Goal: Information Seeking & Learning: Learn about a topic

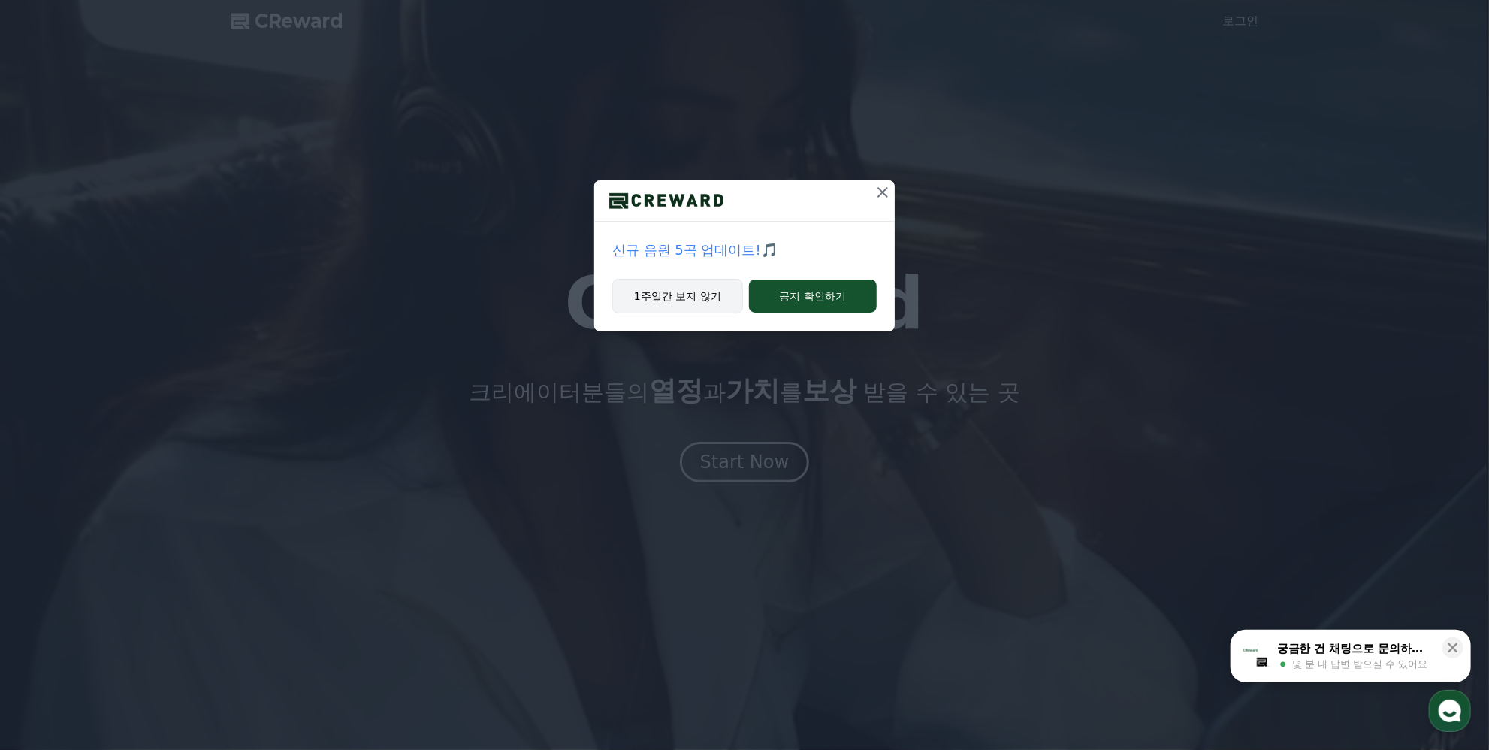
click at [668, 300] on button "1주일간 보지 않기" at bounding box center [677, 296] width 131 height 35
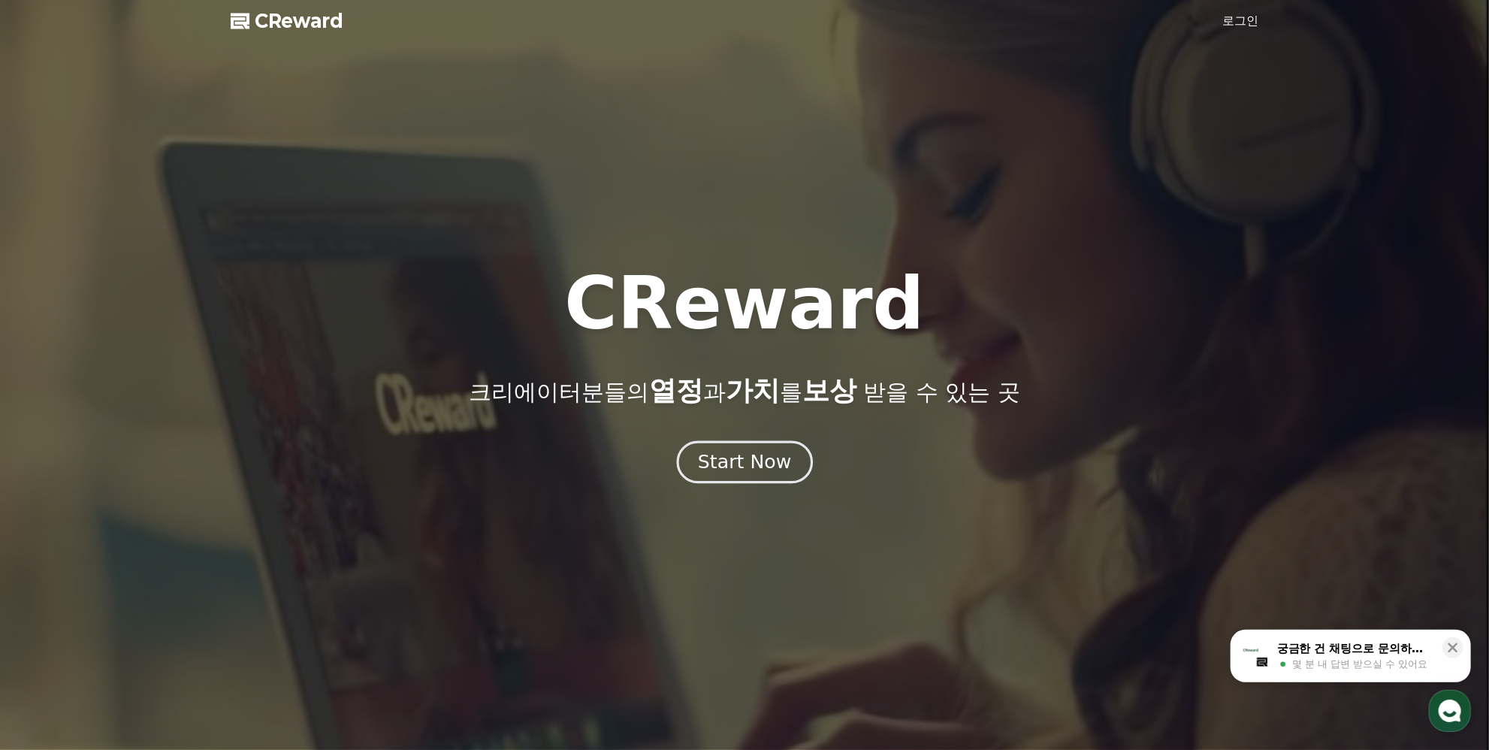
click at [756, 462] on div "Start Now" at bounding box center [744, 462] width 93 height 26
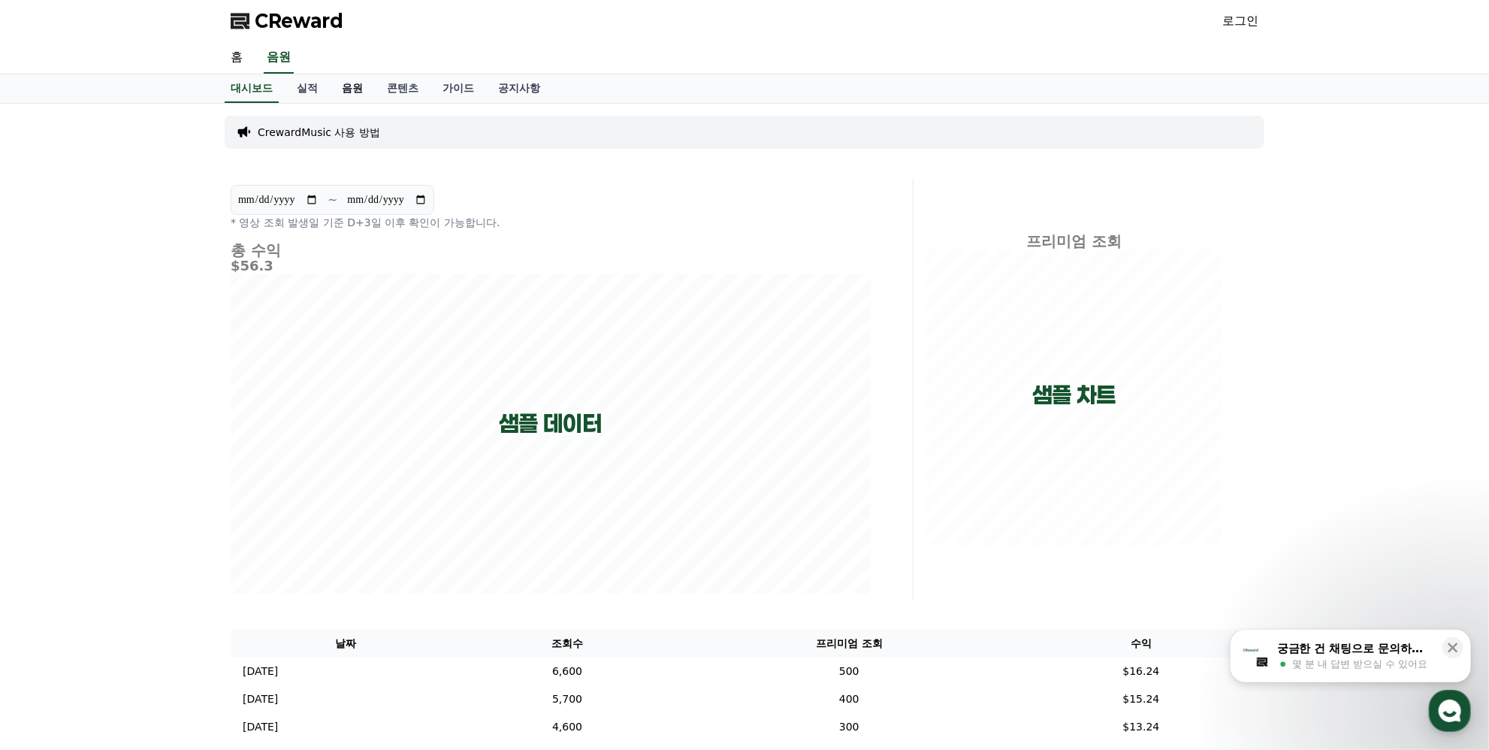
click at [348, 89] on link "음원" at bounding box center [352, 88] width 45 height 29
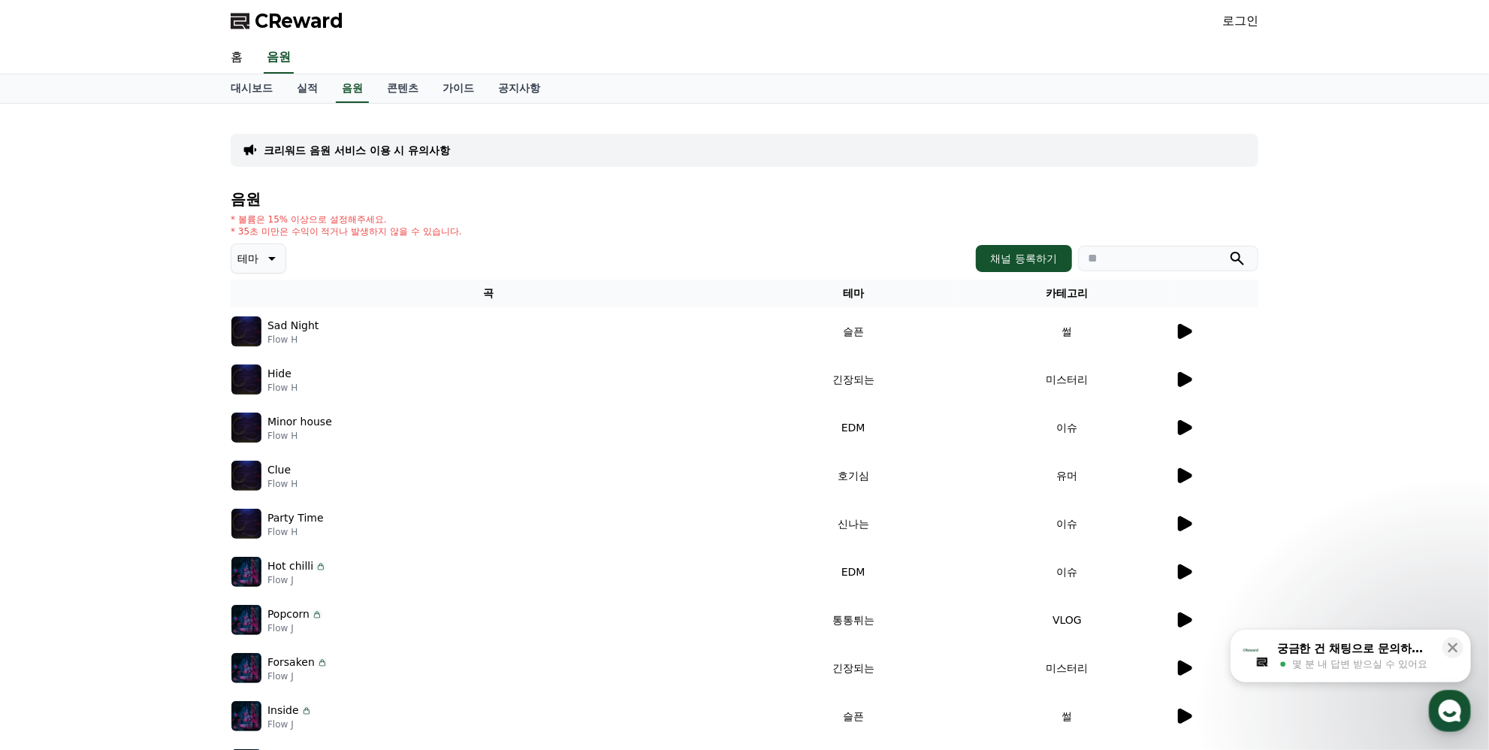
click at [1177, 326] on icon at bounding box center [1184, 331] width 18 height 18
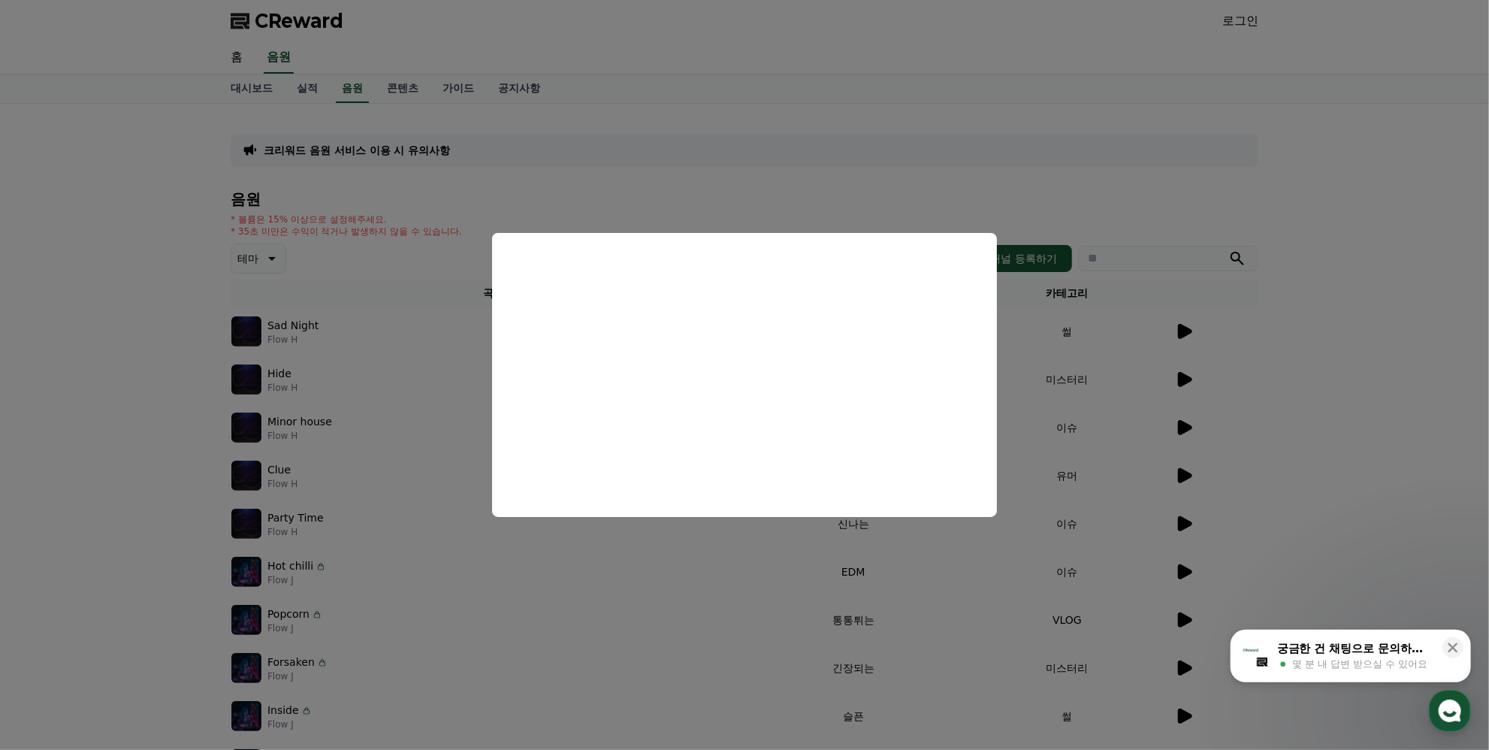
click at [812, 154] on button "close modal" at bounding box center [744, 375] width 1489 height 750
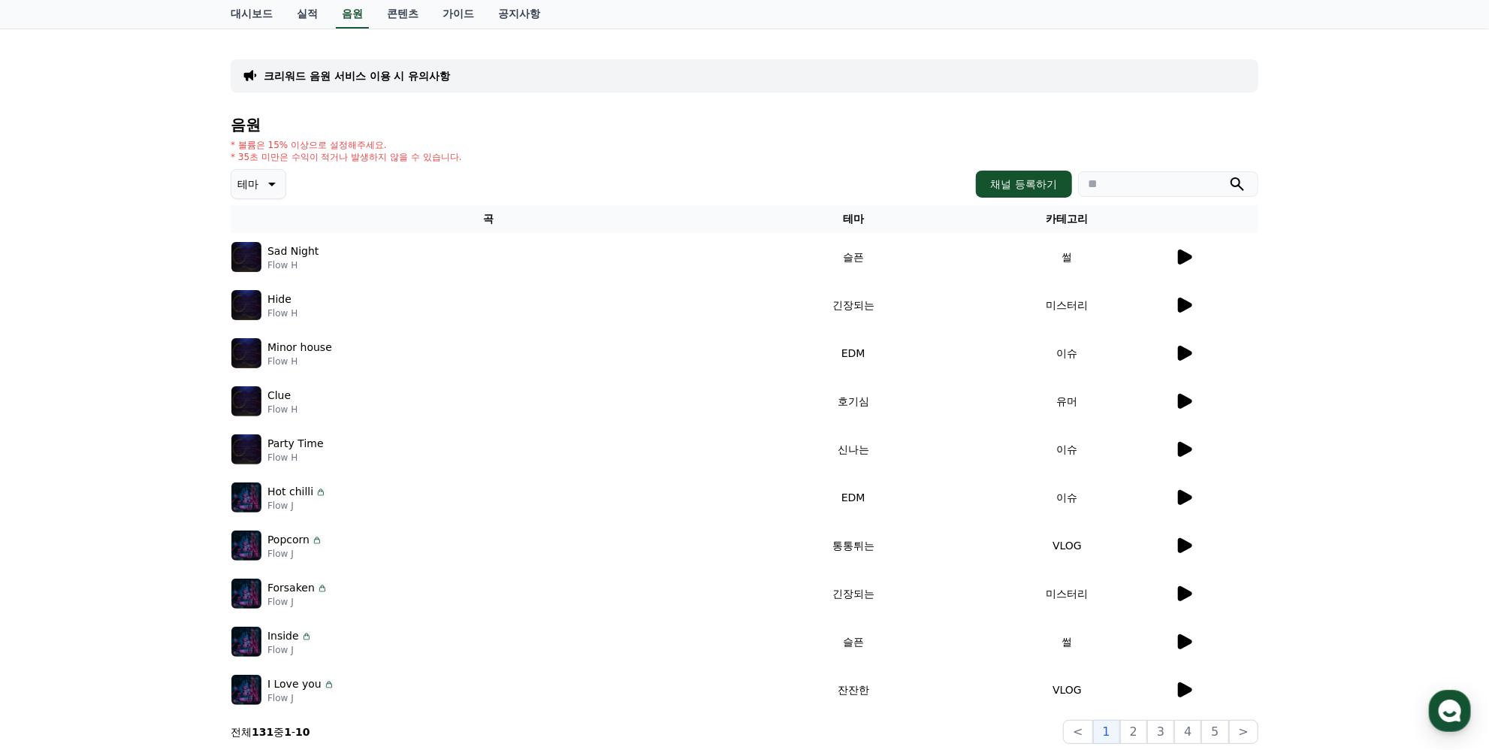
scroll to position [267, 0]
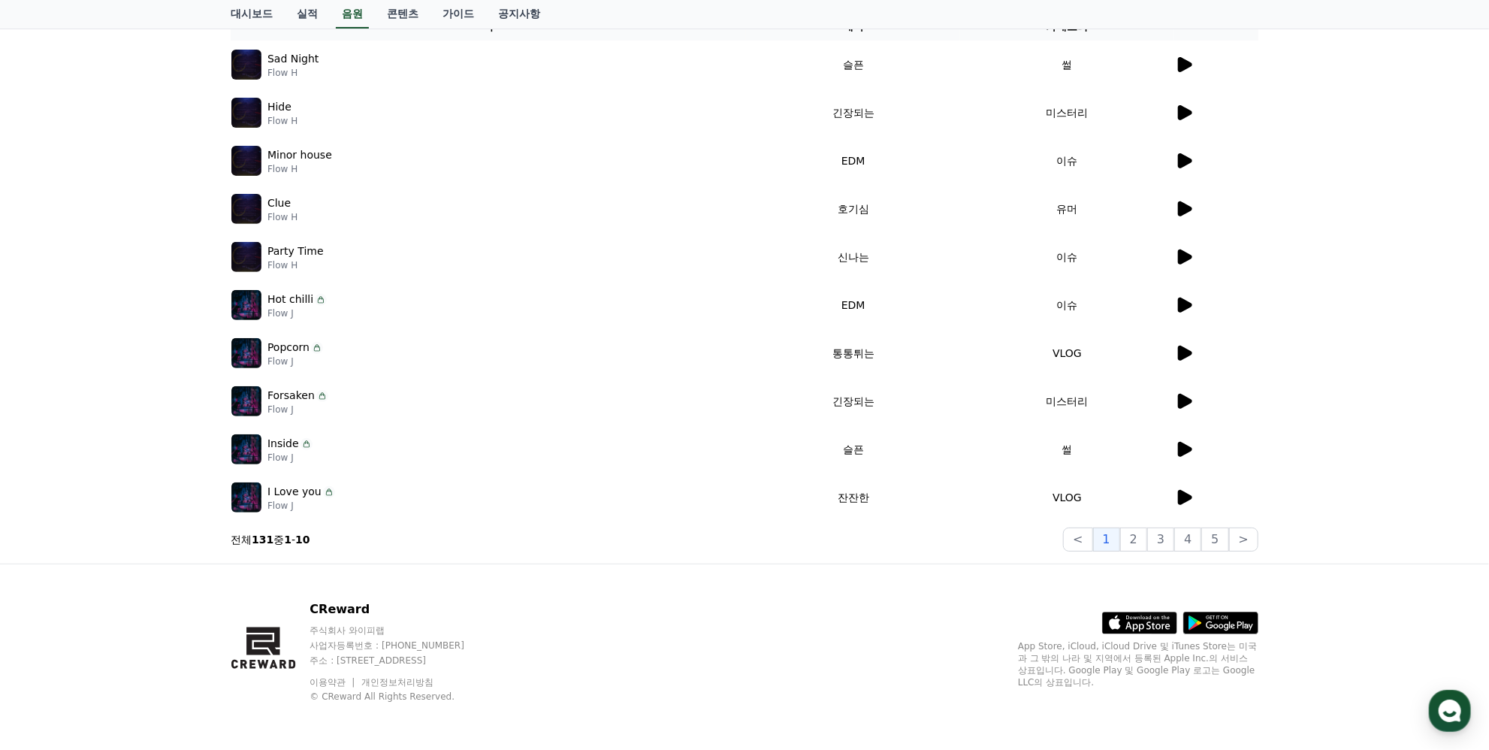
click at [1192, 404] on icon at bounding box center [1184, 401] width 18 height 18
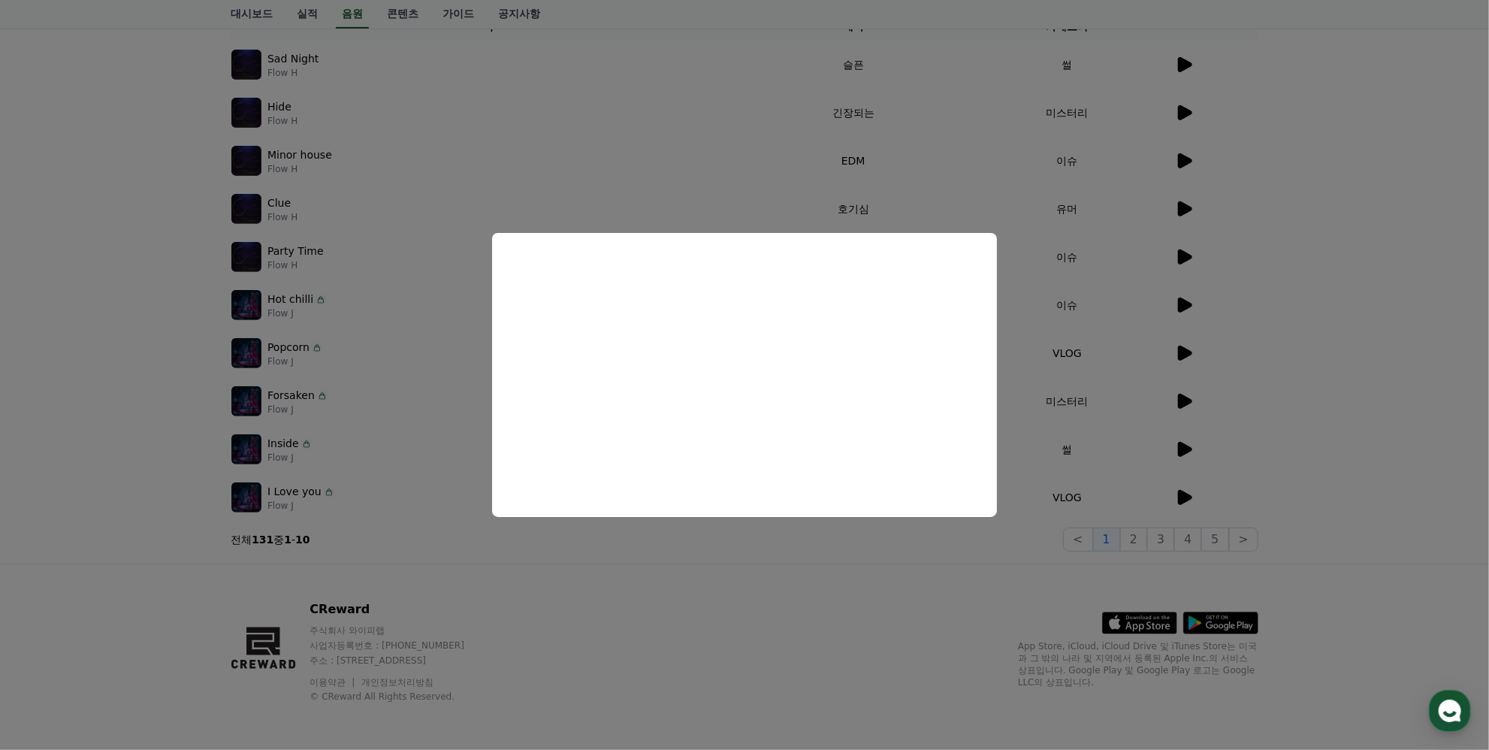
click at [786, 607] on button "close modal" at bounding box center [744, 375] width 1489 height 750
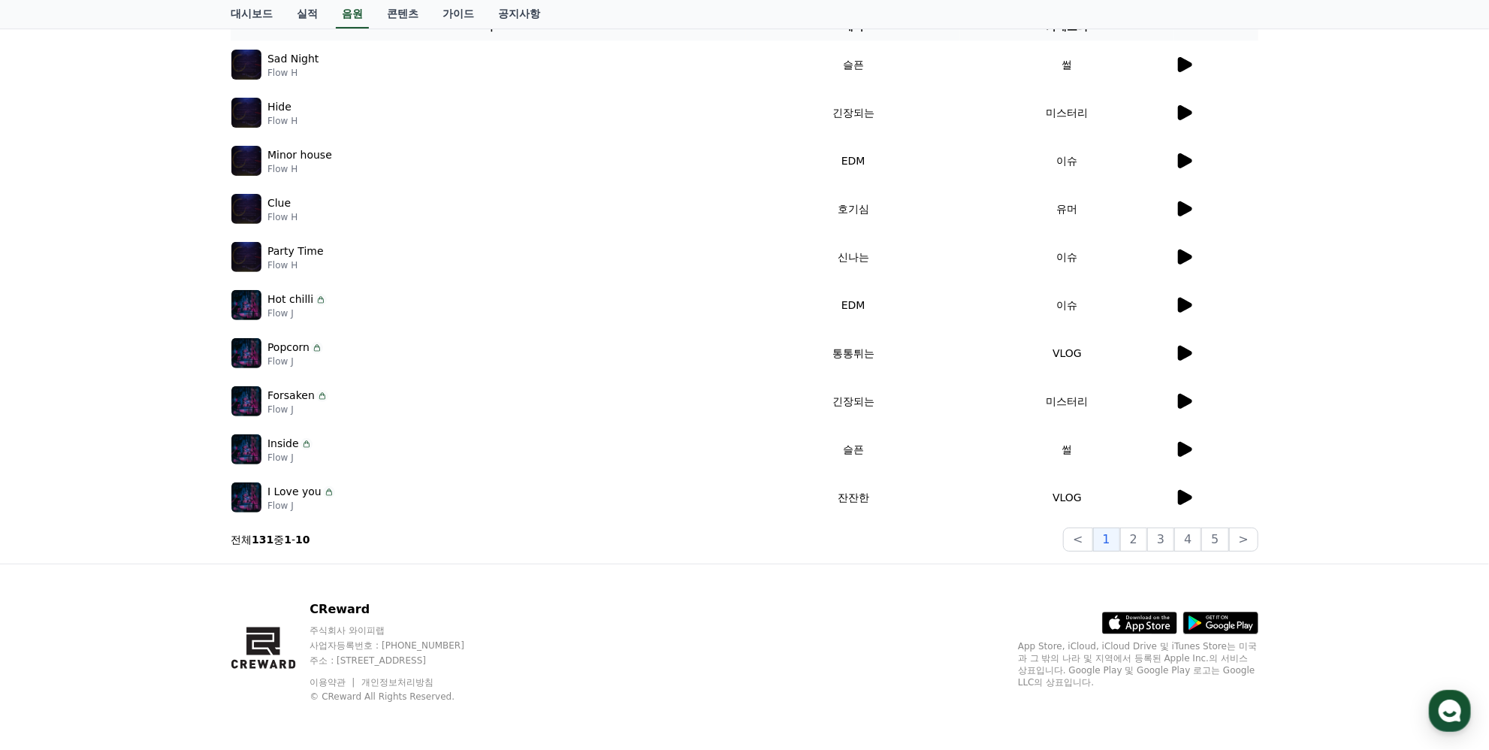
click at [1179, 250] on icon at bounding box center [1185, 256] width 14 height 15
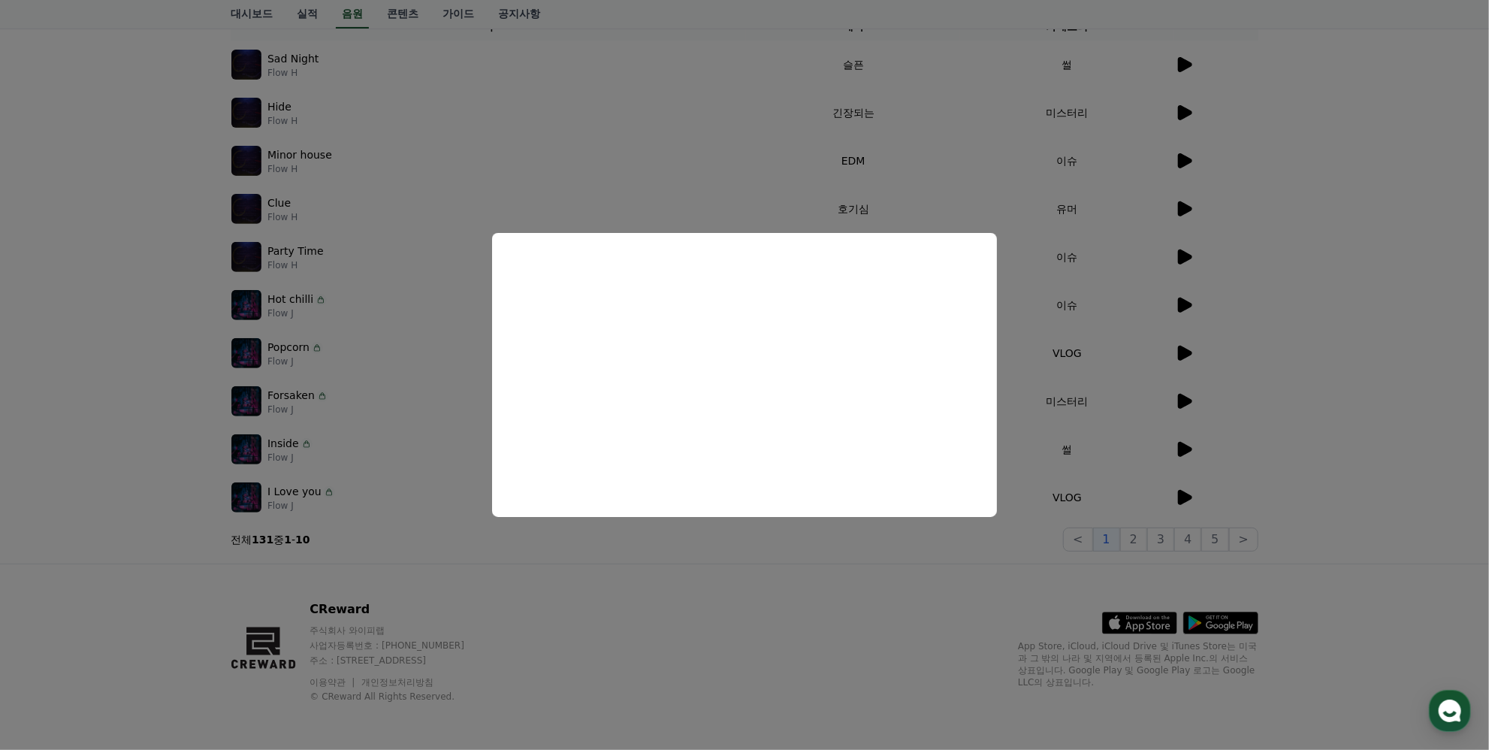
click at [755, 587] on button "close modal" at bounding box center [744, 375] width 1489 height 750
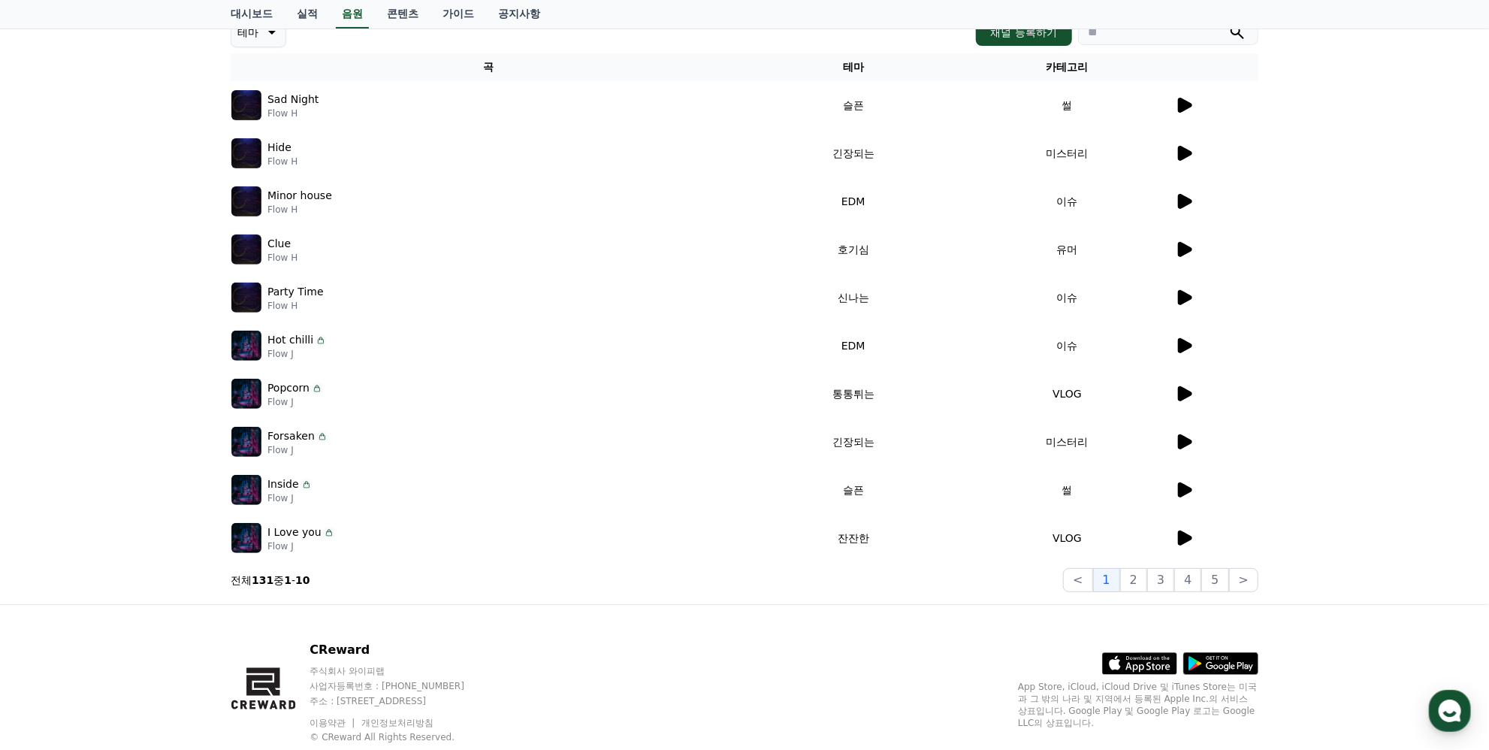
scroll to position [41, 0]
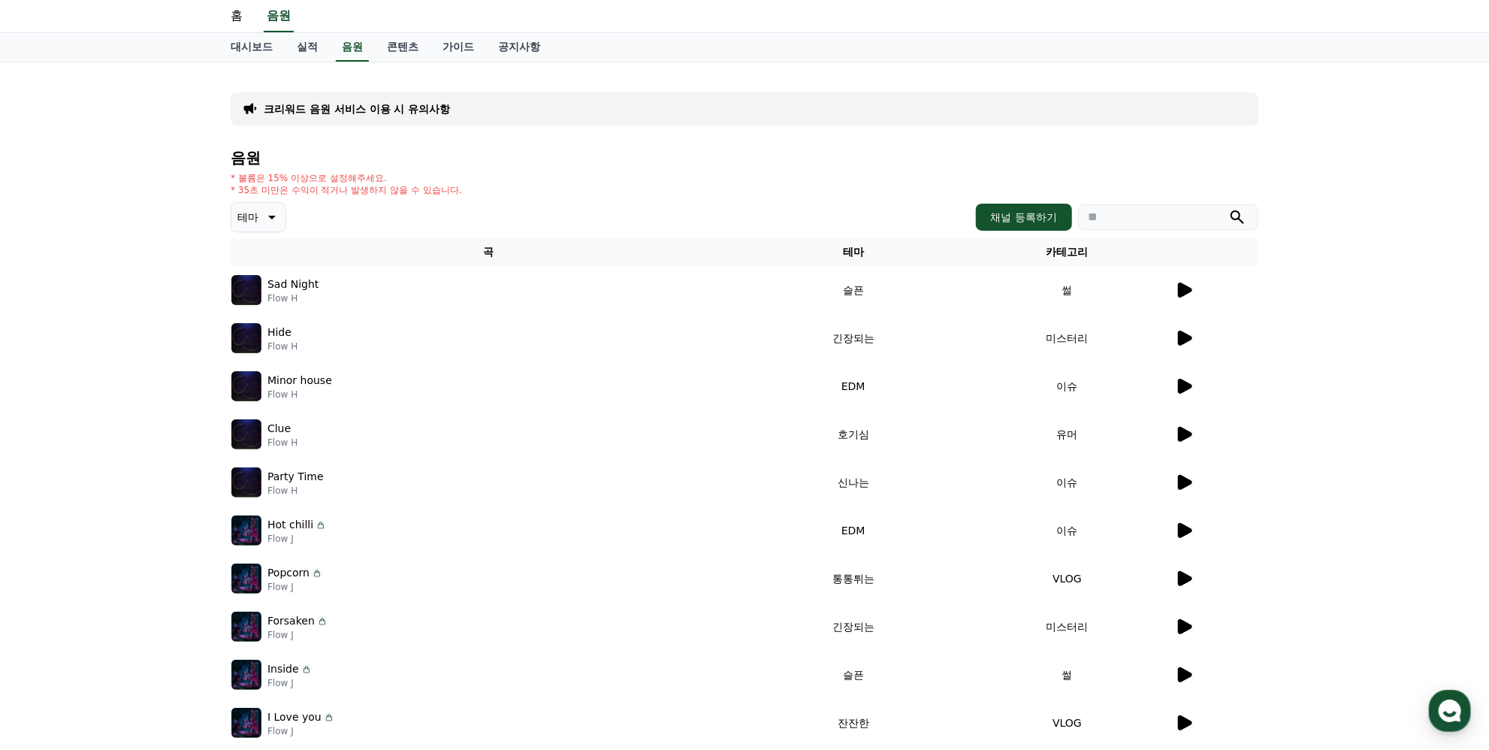
click at [1155, 219] on input "search" at bounding box center [1168, 217] width 180 height 26
paste input "*********"
type input "*********"
click at [1244, 218] on icon "submit" at bounding box center [1237, 217] width 18 height 18
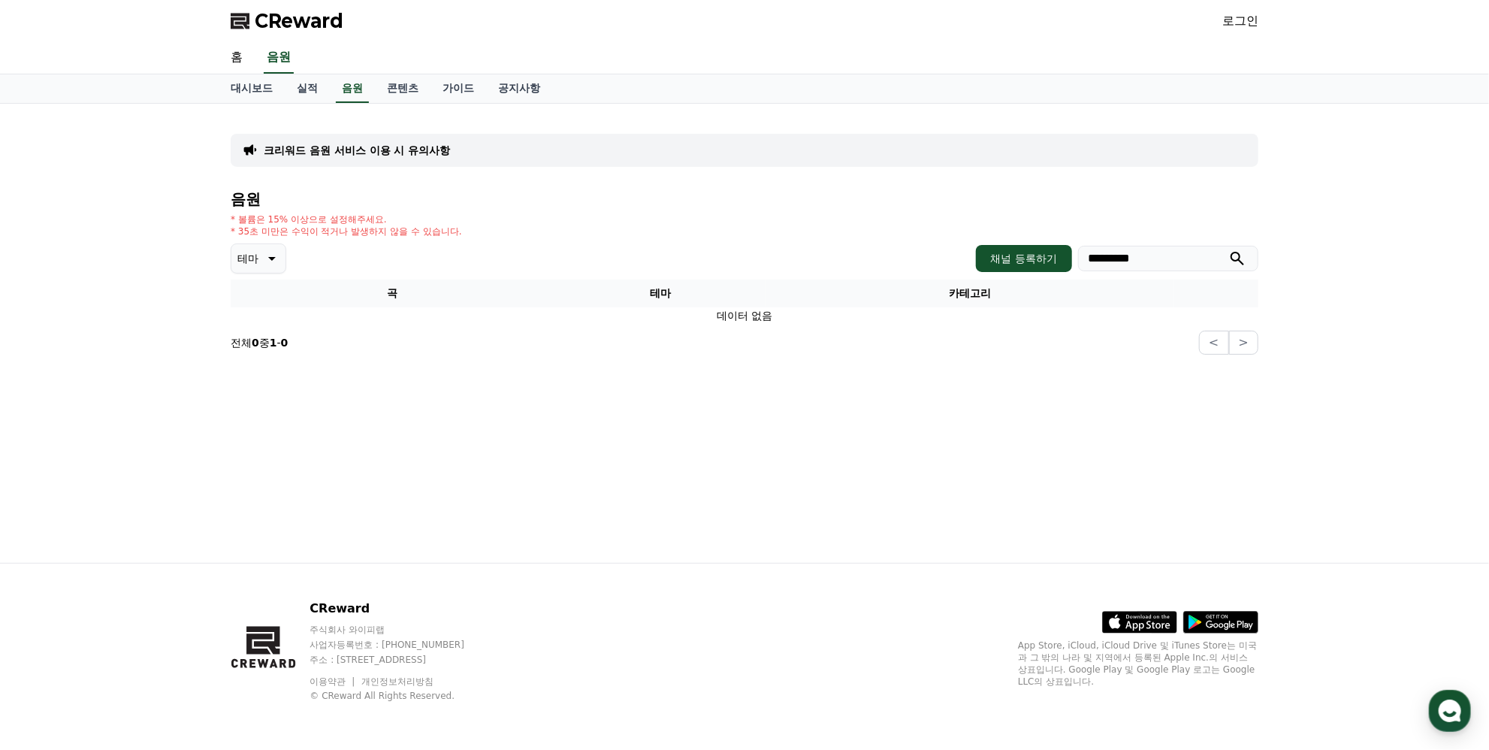
drag, startPoint x: 1155, startPoint y: 254, endPoint x: 918, endPoint y: 483, distance: 329.9
click at [931, 283] on div "음원 * 볼륨은 15% 이상으로 설정해주세요. * 35초 미만은 수익이 적거나 발생하지 않을 수 있습니다. 테마 채널 등록하기 ********…" at bounding box center [744, 273] width 1027 height 164
click at [917, 483] on div "크리워드 음원 서비스 이용 시 유의사항 음원 * 볼륨은 15% 이상으로 설정해주세요. * 35초 미만은 수익이 적거나 발생하지 않을 수 있습니…" at bounding box center [745, 333] width 1052 height 459
click at [1223, 258] on input "search" at bounding box center [1168, 259] width 180 height 26
click at [1235, 258] on icon "submit" at bounding box center [1237, 258] width 18 height 18
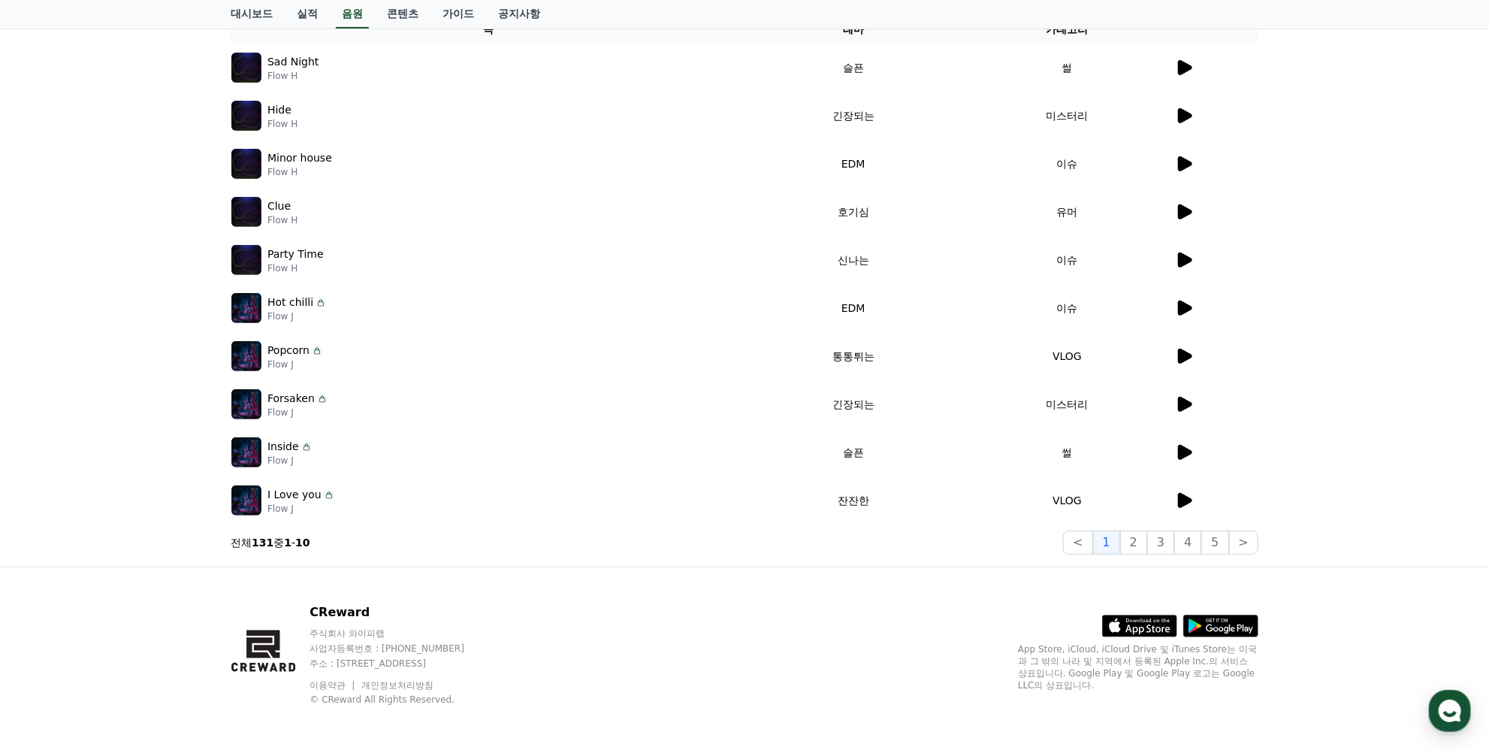
scroll to position [267, 0]
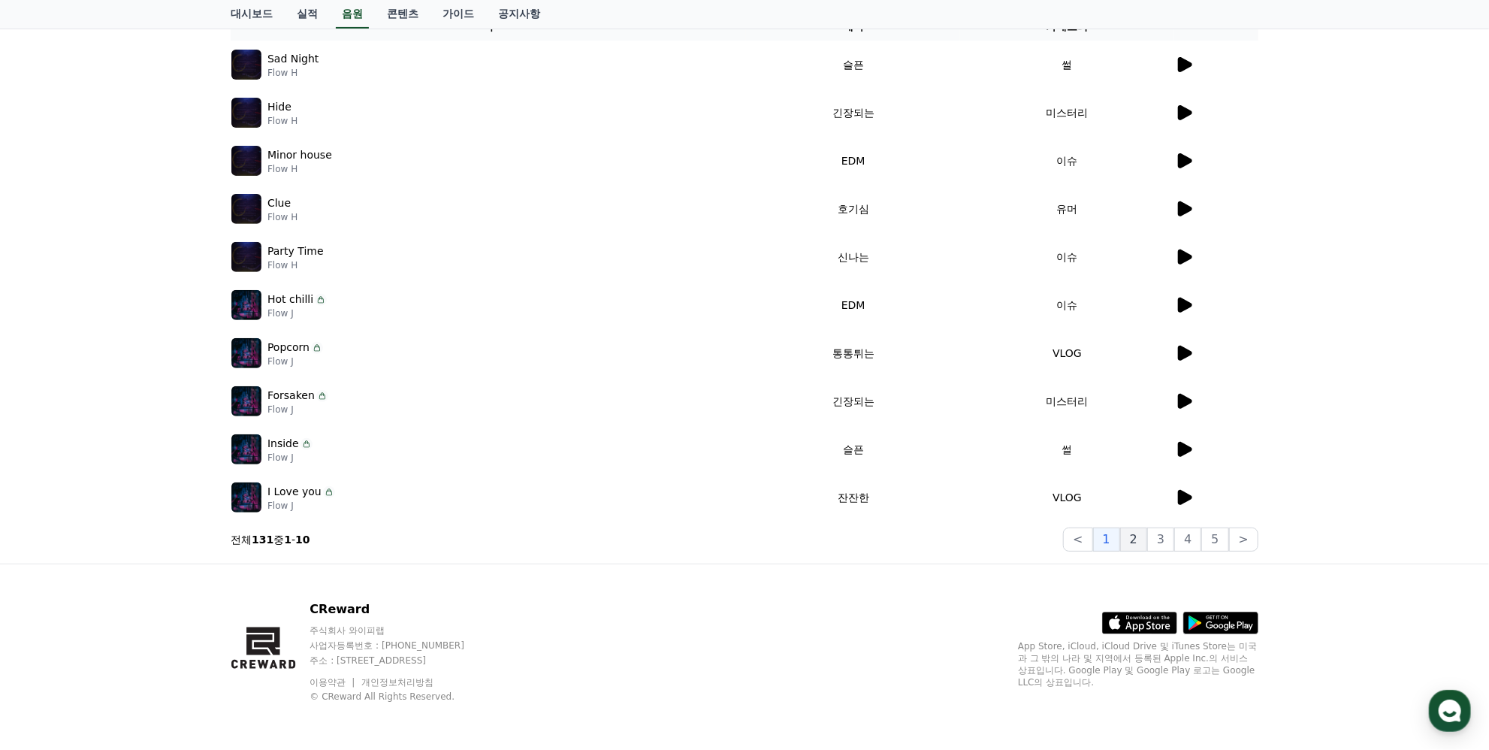
click at [1147, 537] on button "2" at bounding box center [1160, 539] width 27 height 24
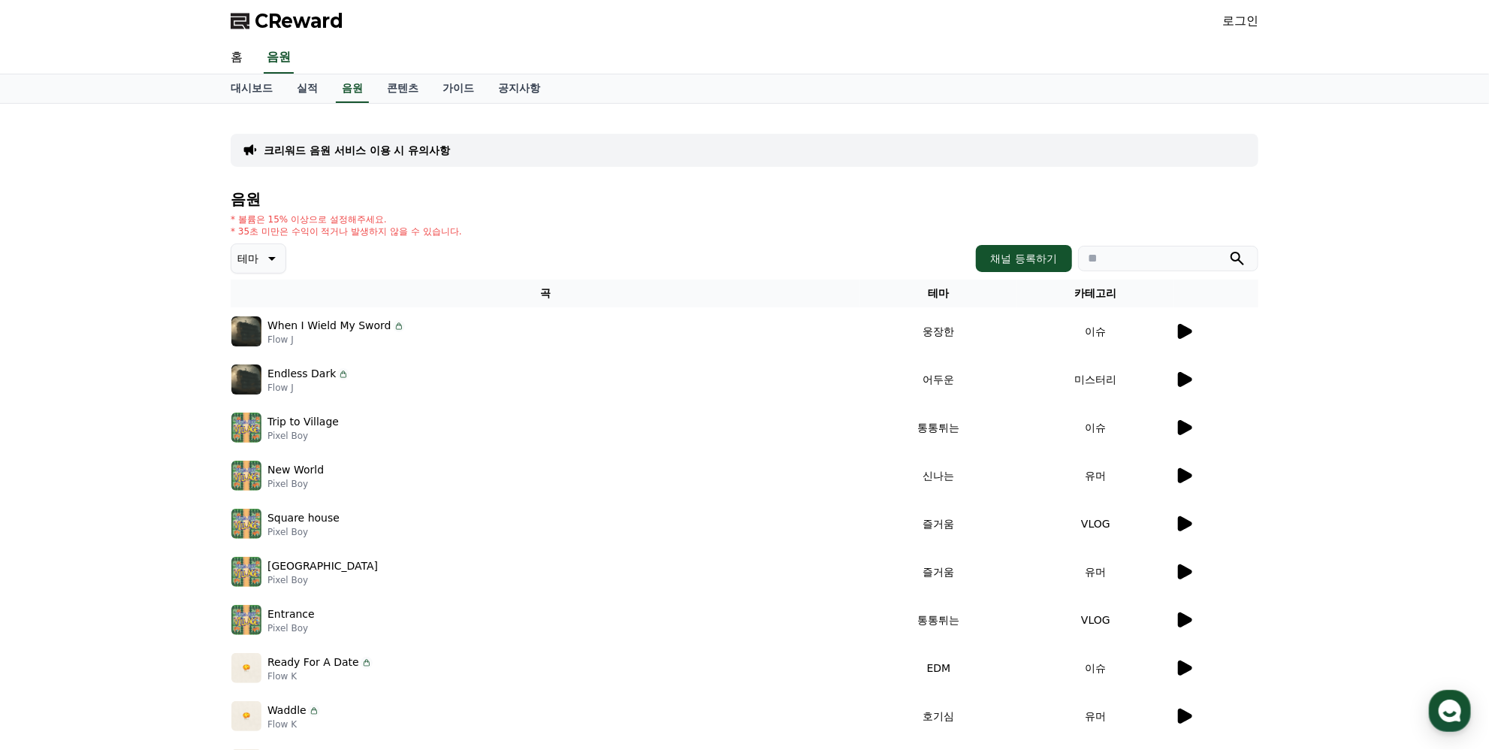
click at [1185, 324] on icon at bounding box center [1184, 331] width 18 height 18
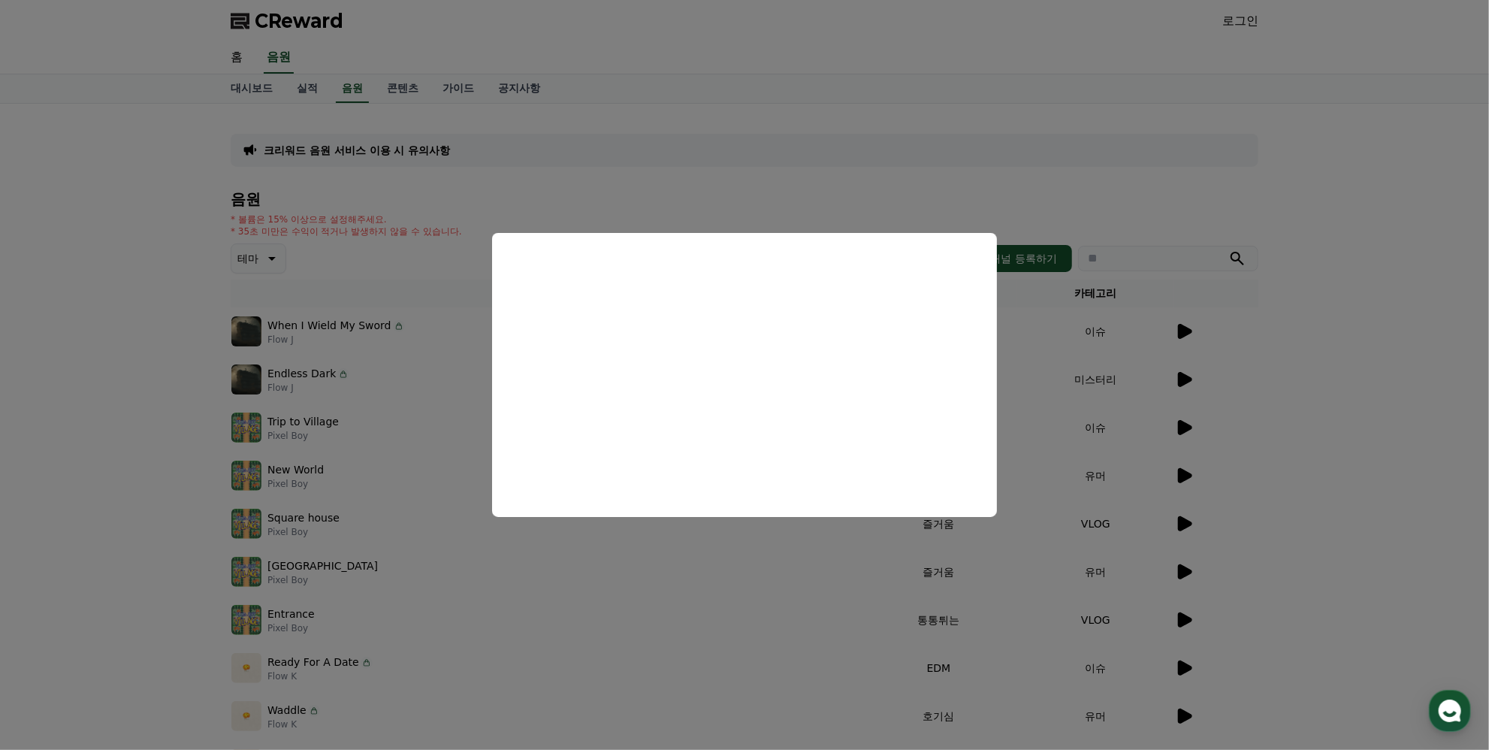
click at [1327, 421] on button "close modal" at bounding box center [744, 375] width 1489 height 750
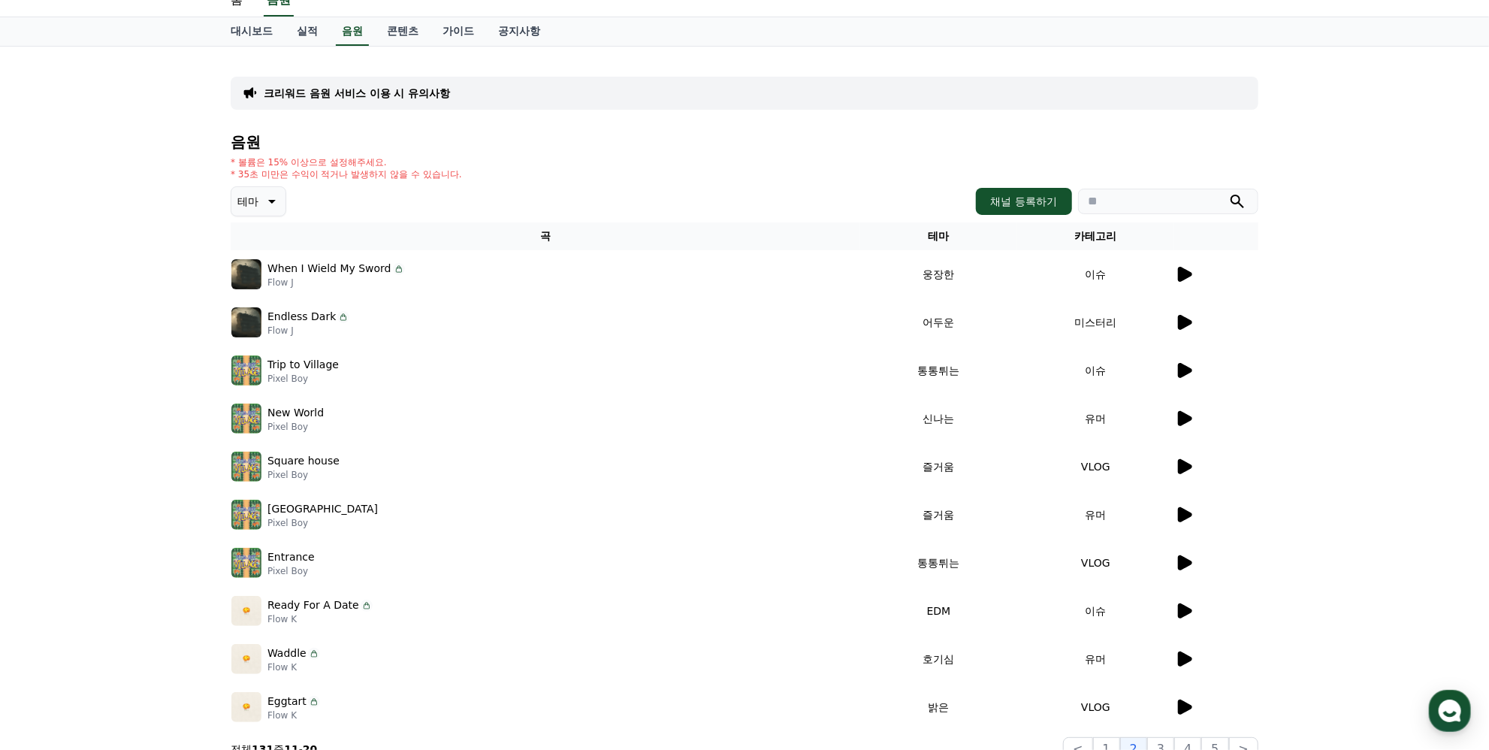
scroll to position [267, 0]
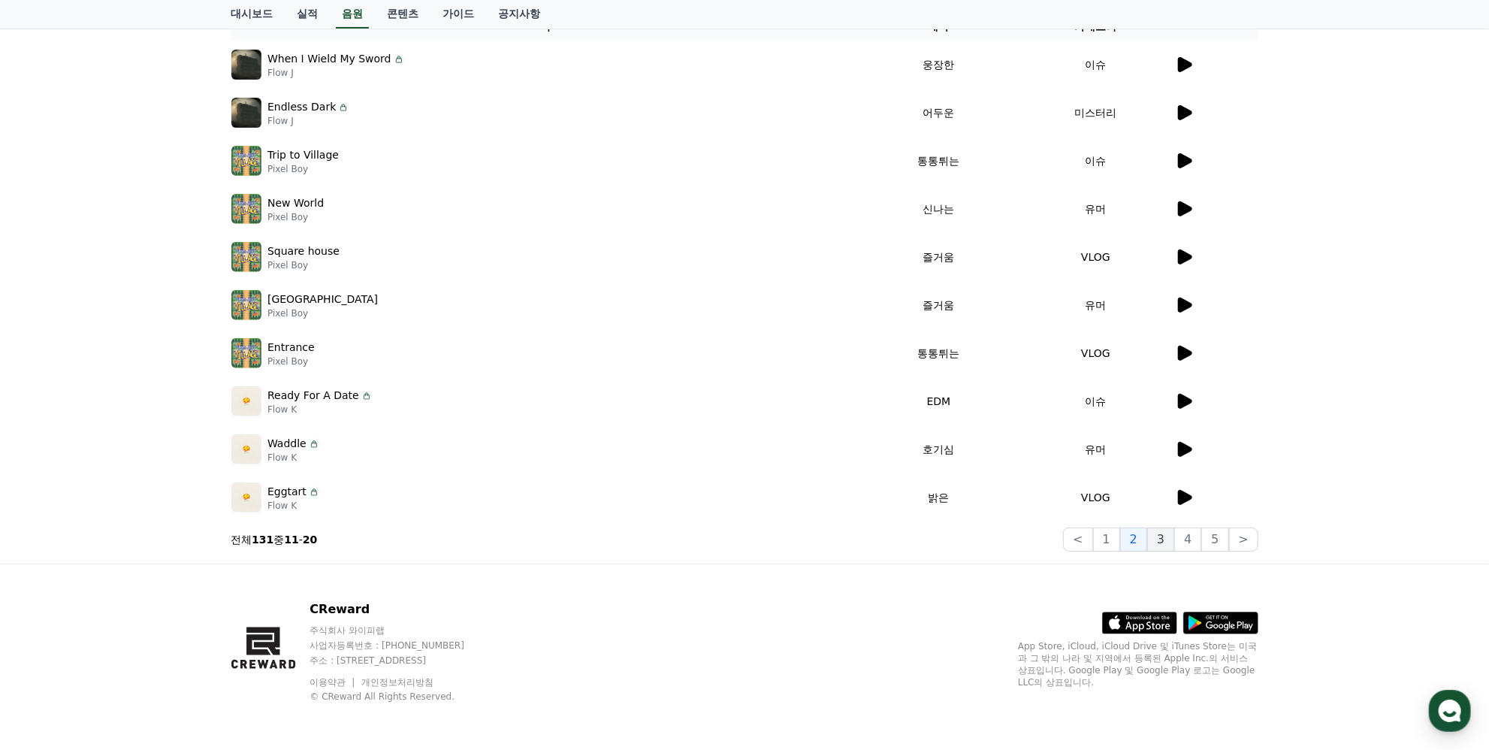
click at [1201, 533] on button "3" at bounding box center [1214, 539] width 27 height 24
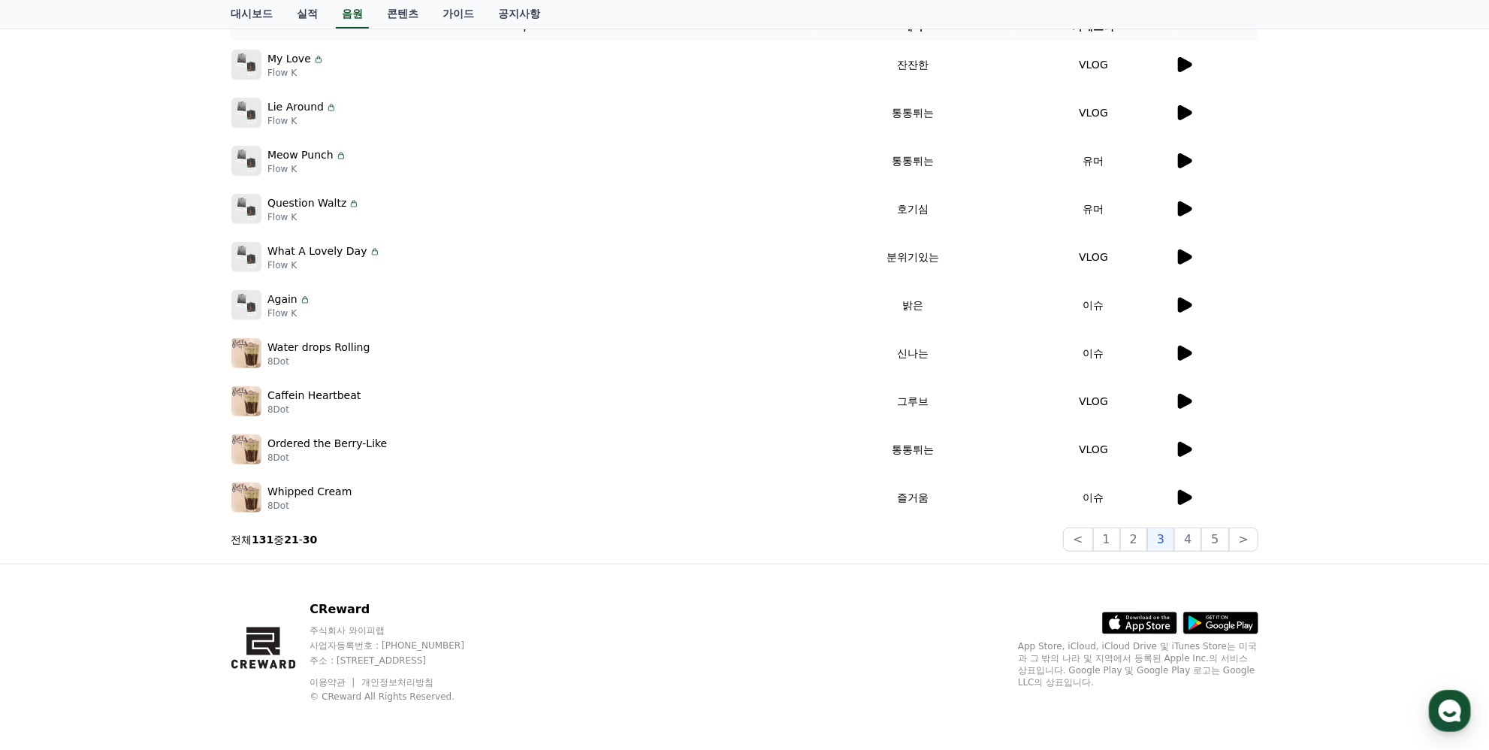
scroll to position [116, 0]
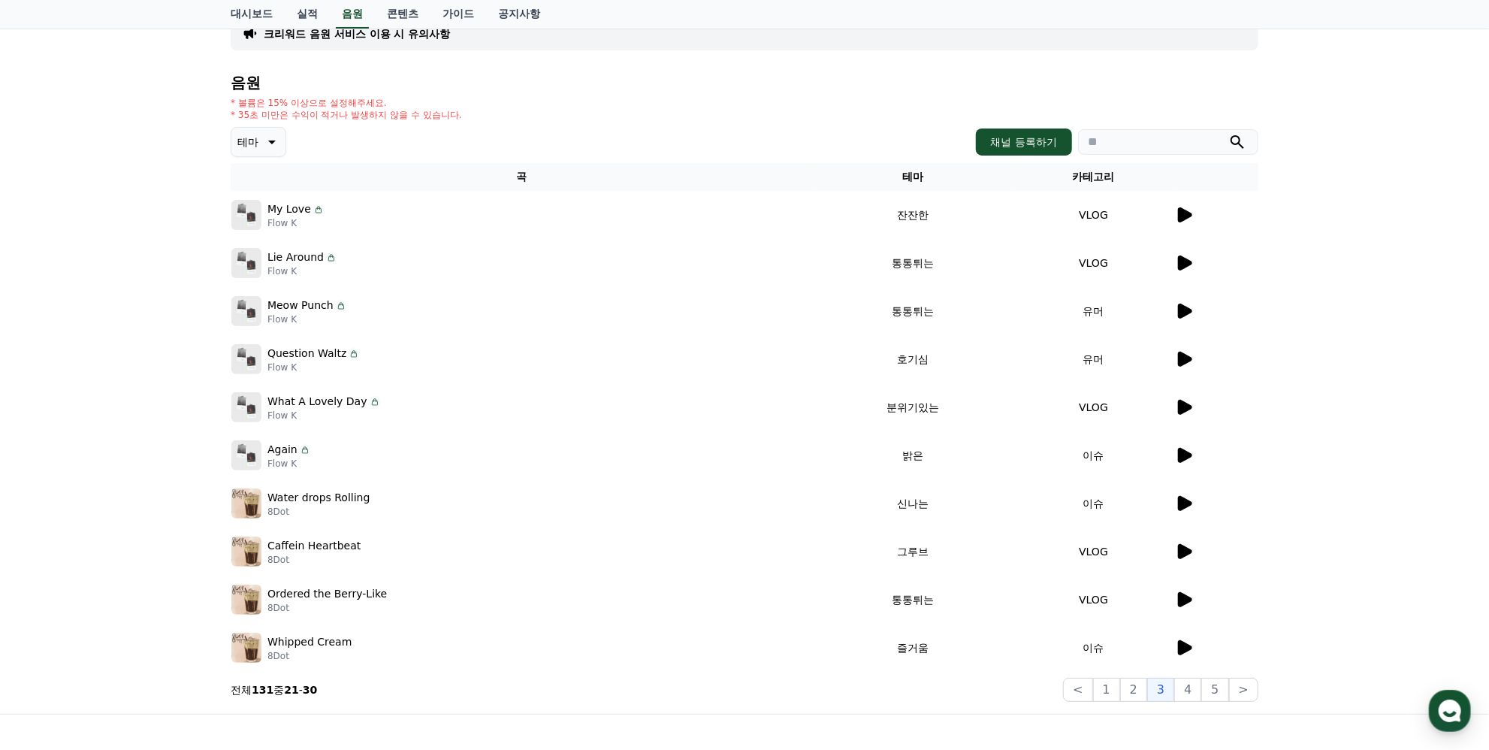
click at [1180, 215] on icon at bounding box center [1185, 214] width 14 height 15
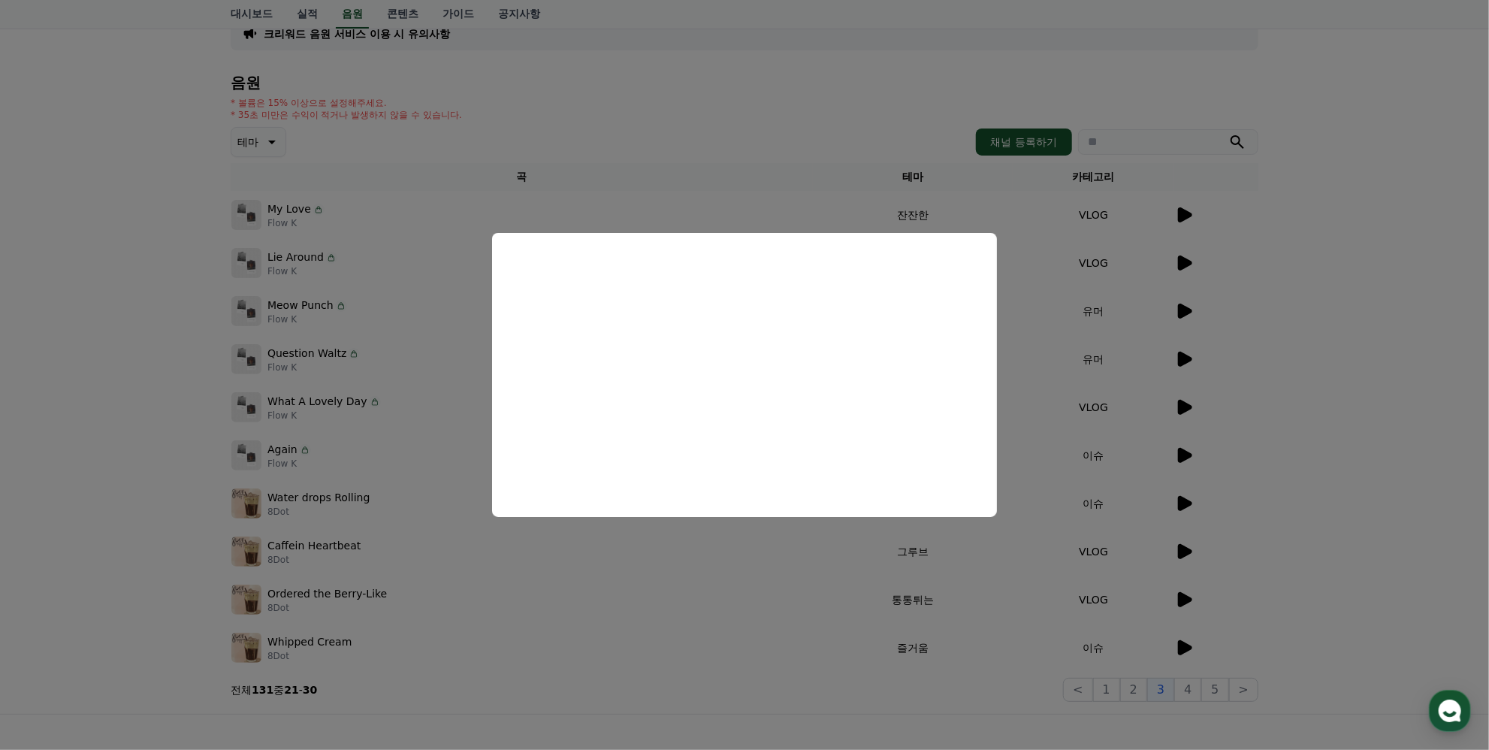
click at [1300, 417] on button "close modal" at bounding box center [744, 375] width 1489 height 750
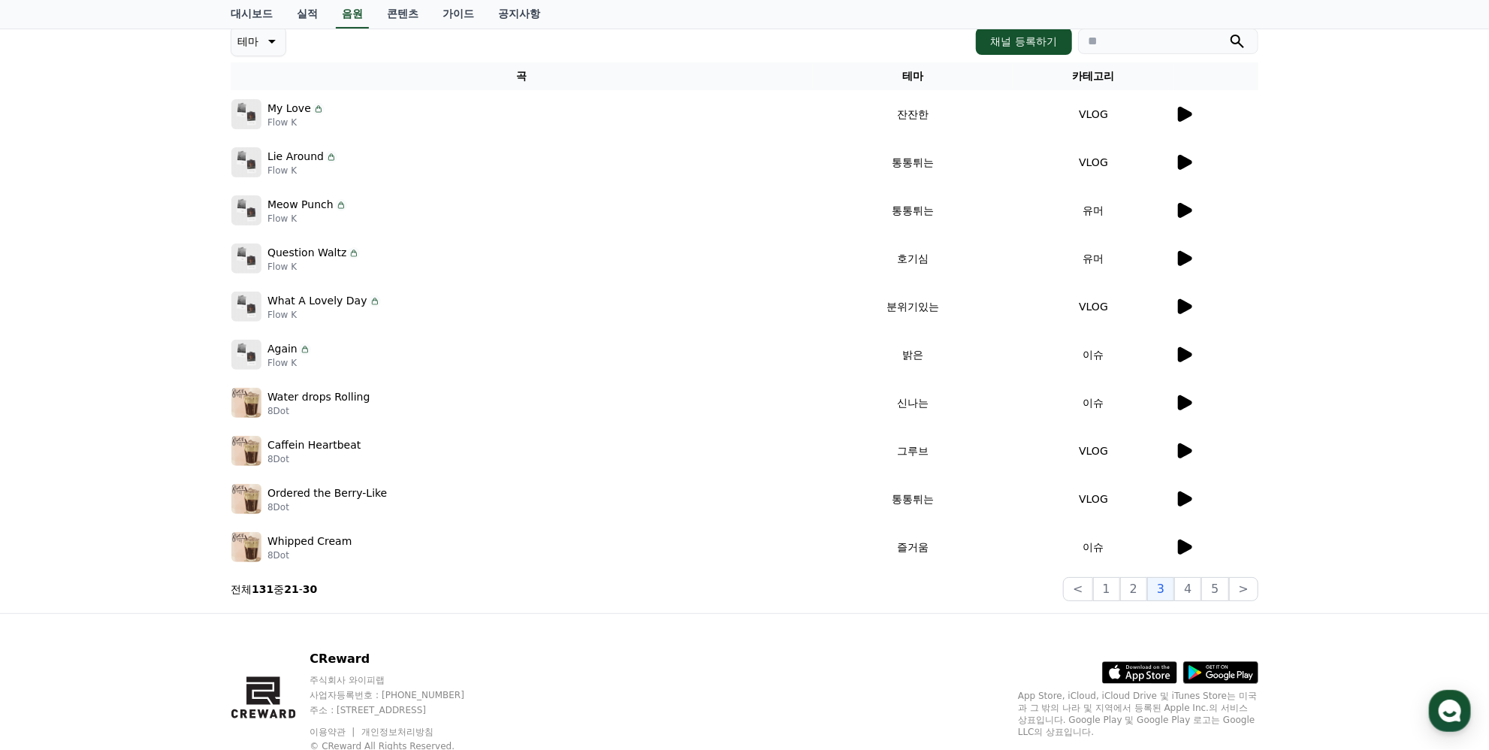
scroll to position [267, 0]
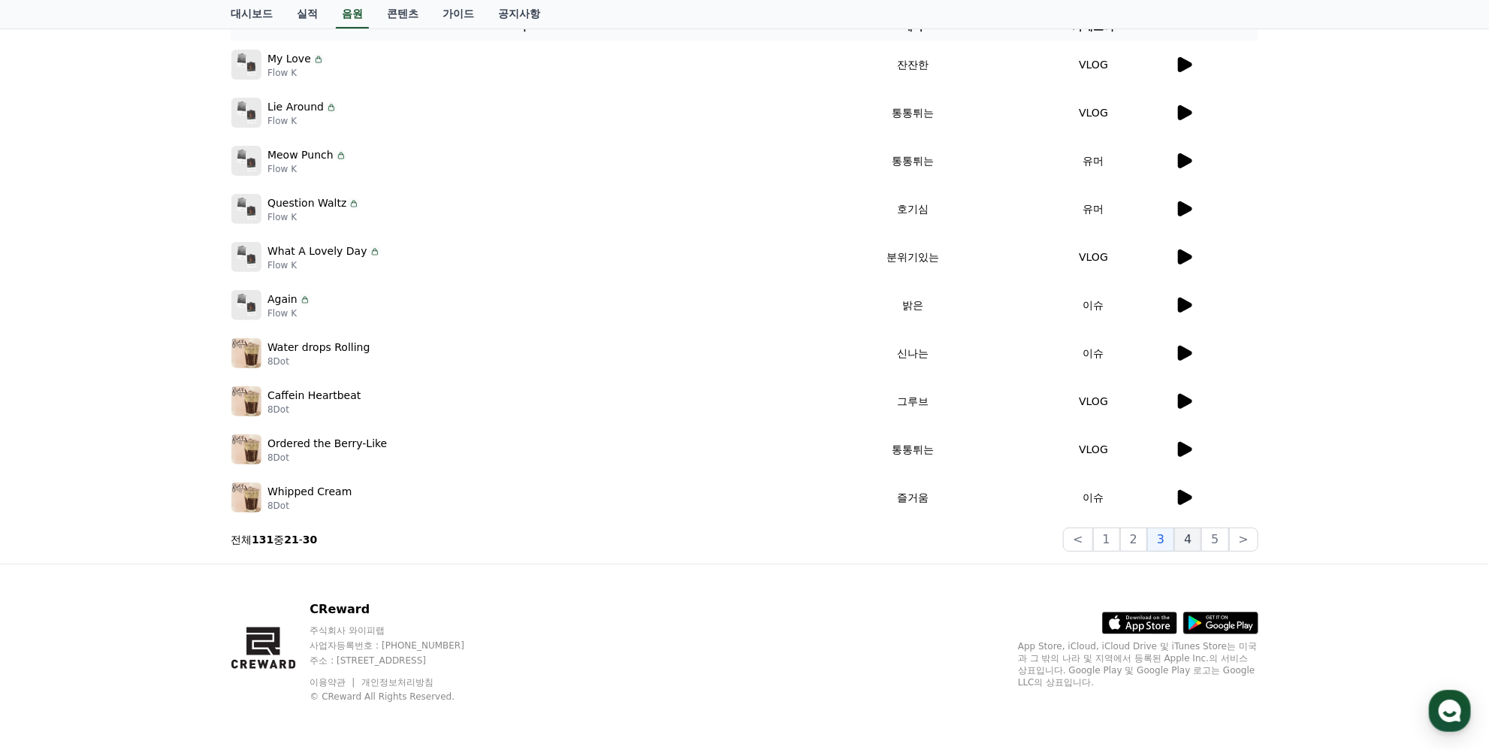
click at [1193, 537] on button "4" at bounding box center [1187, 539] width 27 height 24
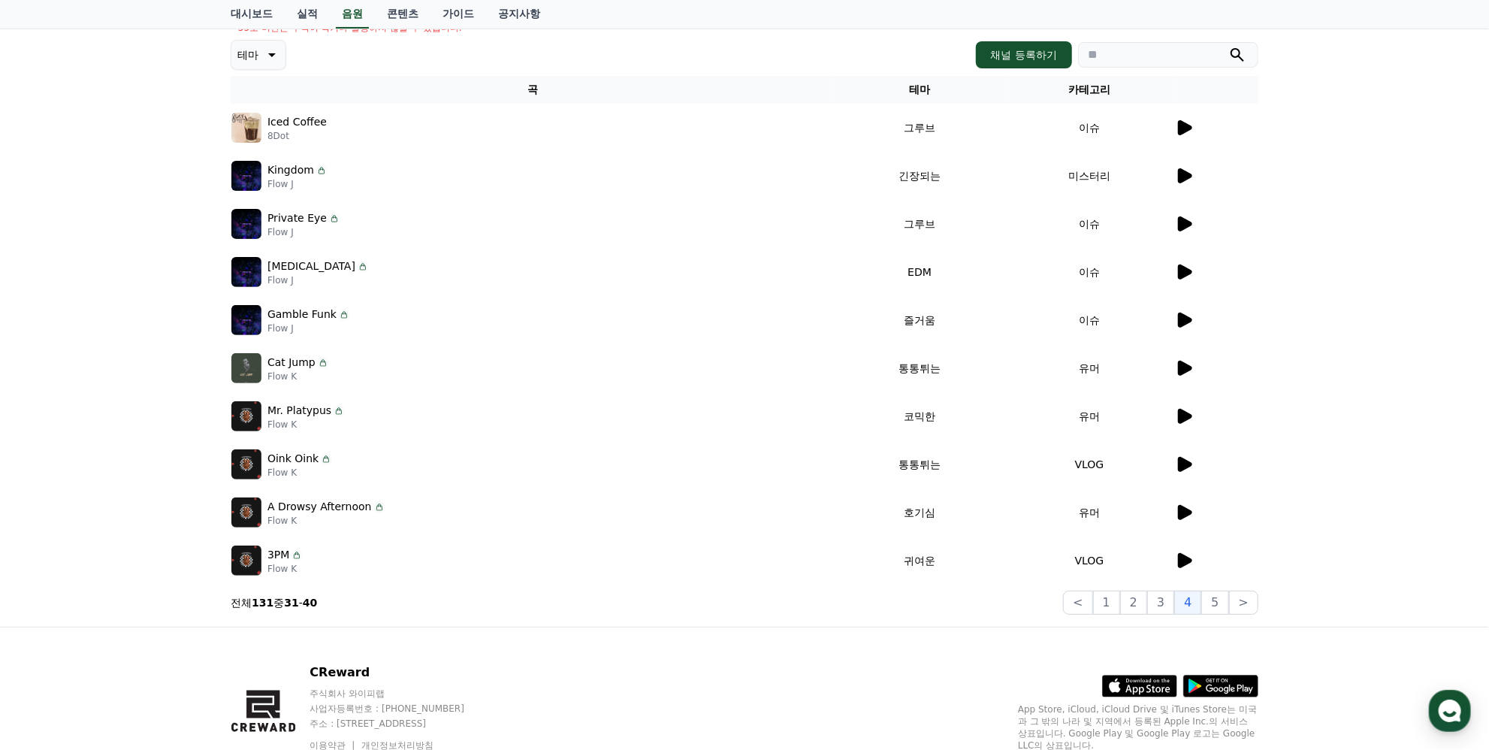
scroll to position [192, 0]
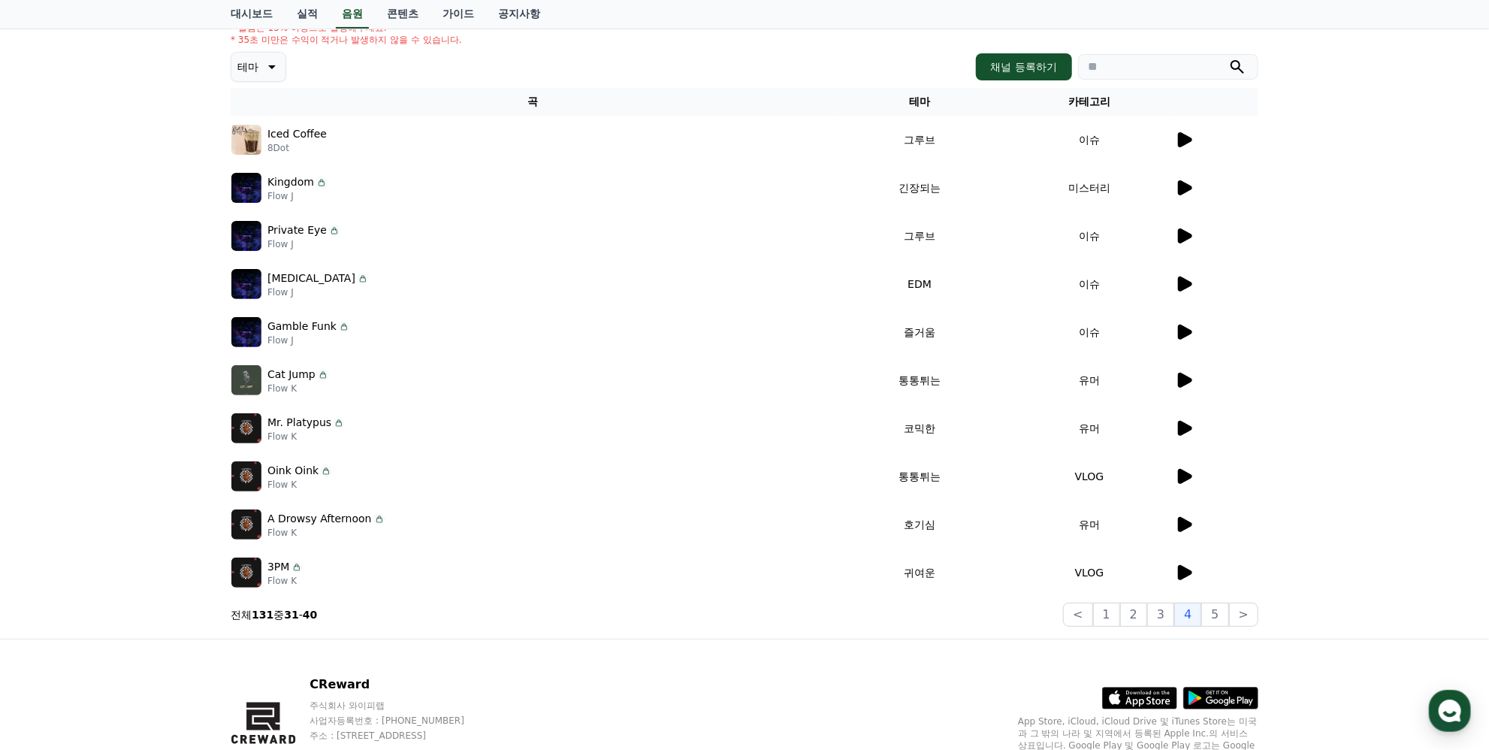
click at [1177, 242] on icon at bounding box center [1184, 236] width 18 height 18
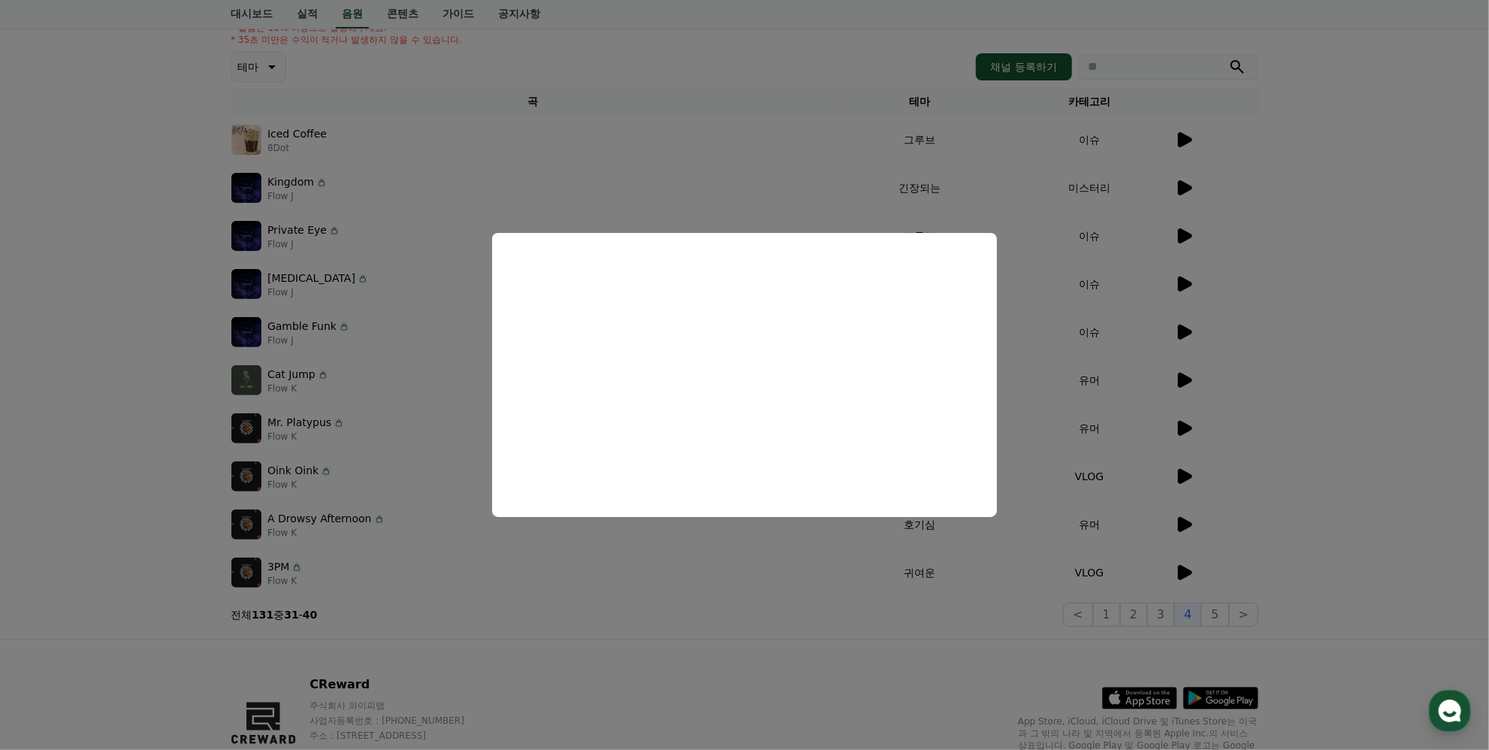
drag, startPoint x: 1288, startPoint y: 163, endPoint x: 1252, endPoint y: 147, distance: 39.4
click at [1288, 164] on button "close modal" at bounding box center [744, 375] width 1489 height 750
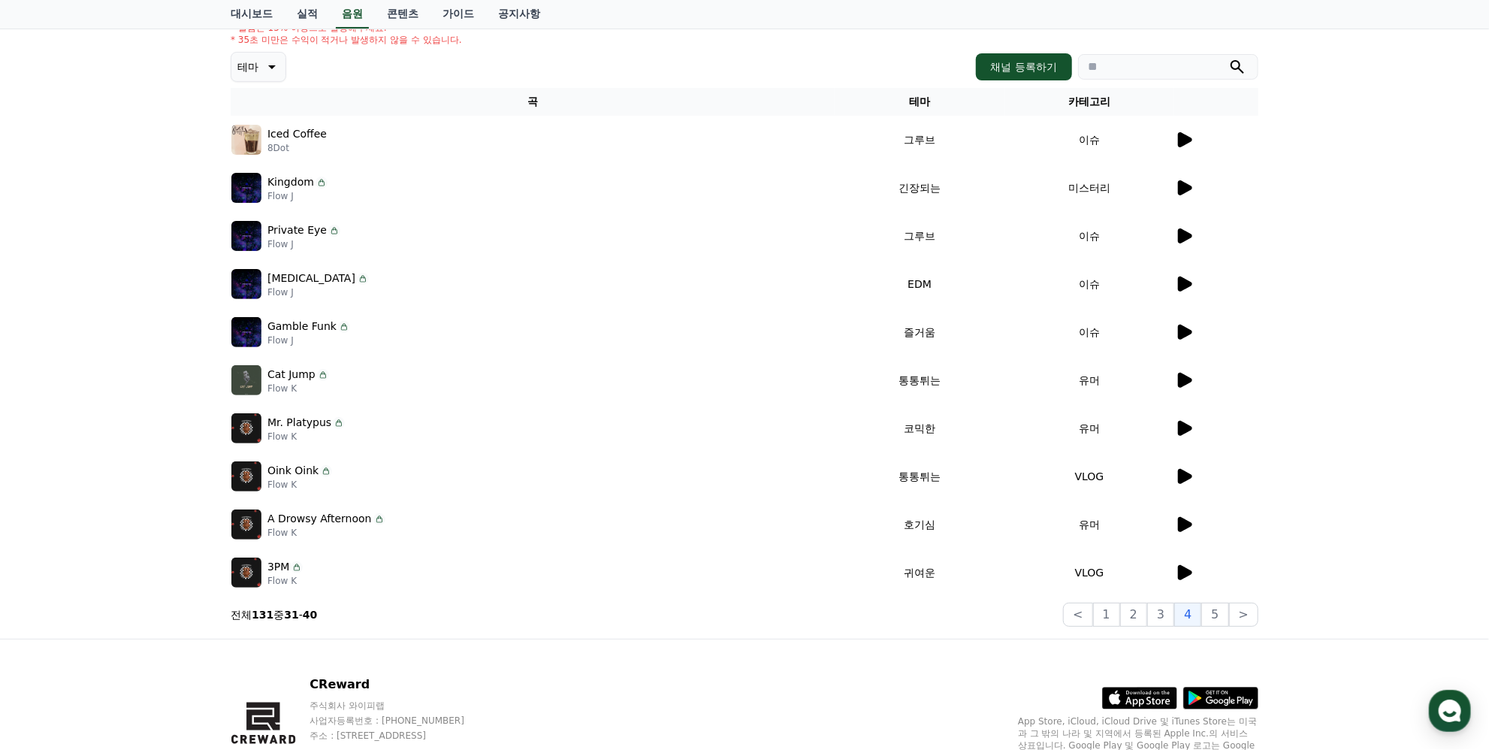
click at [1187, 140] on icon at bounding box center [1185, 139] width 14 height 15
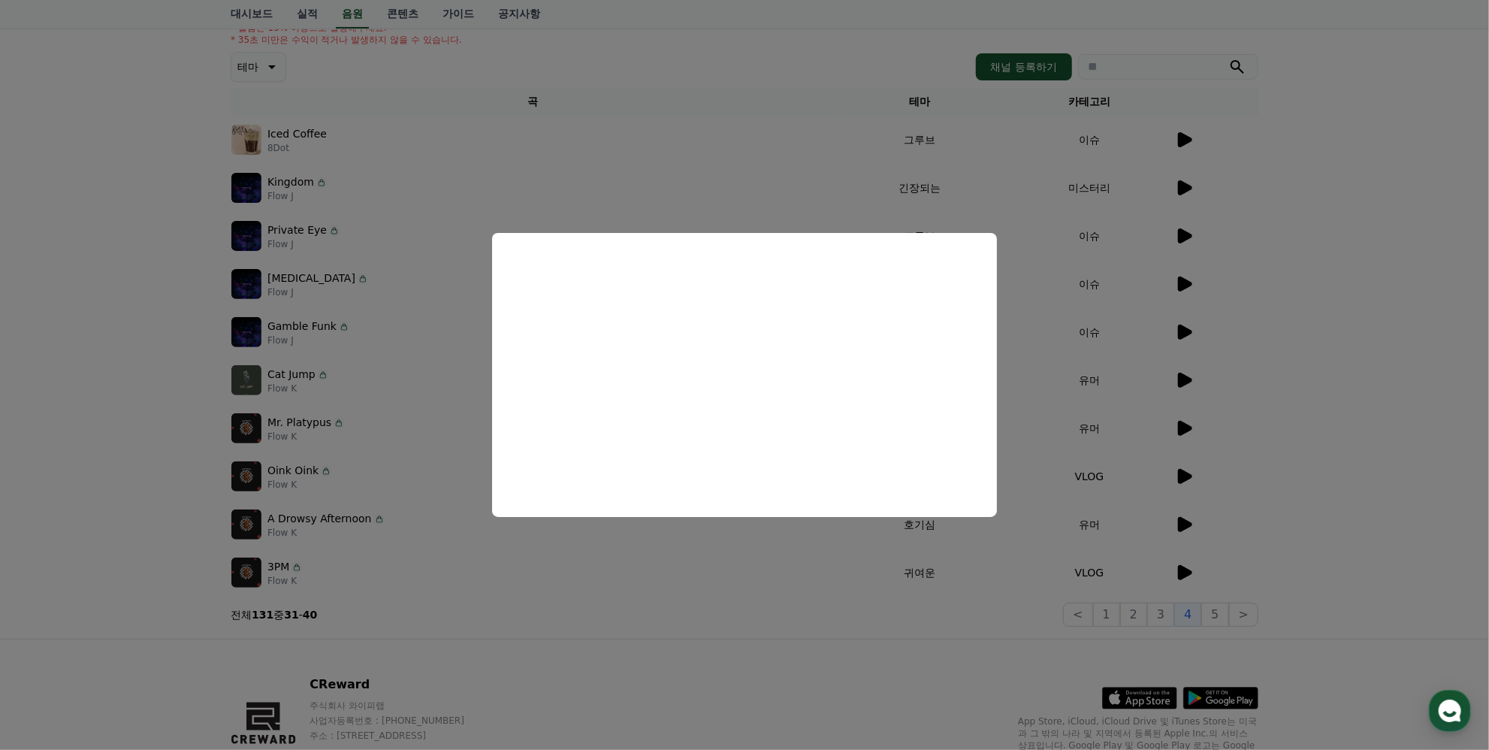
click at [1318, 291] on button "close modal" at bounding box center [744, 375] width 1489 height 750
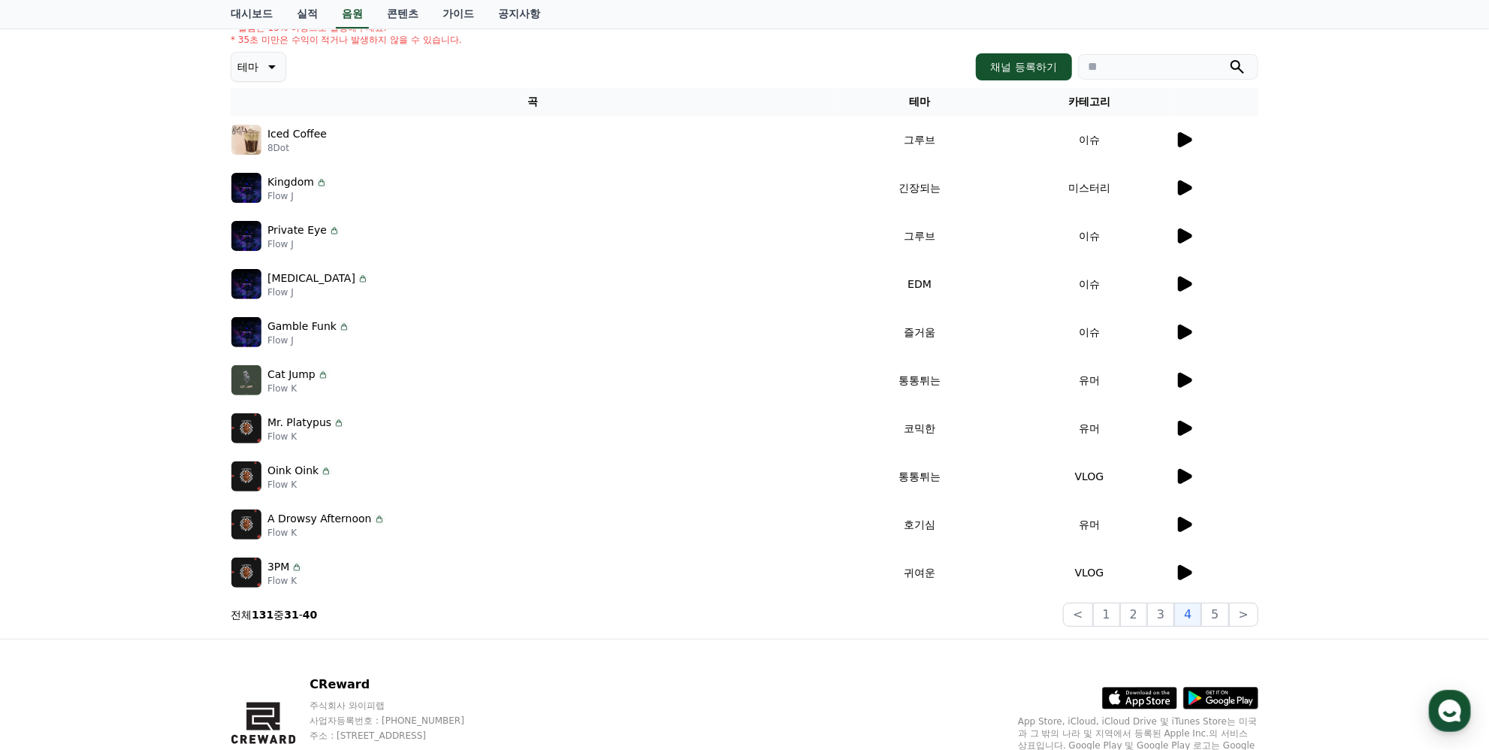
click at [1186, 286] on icon at bounding box center [1185, 283] width 14 height 15
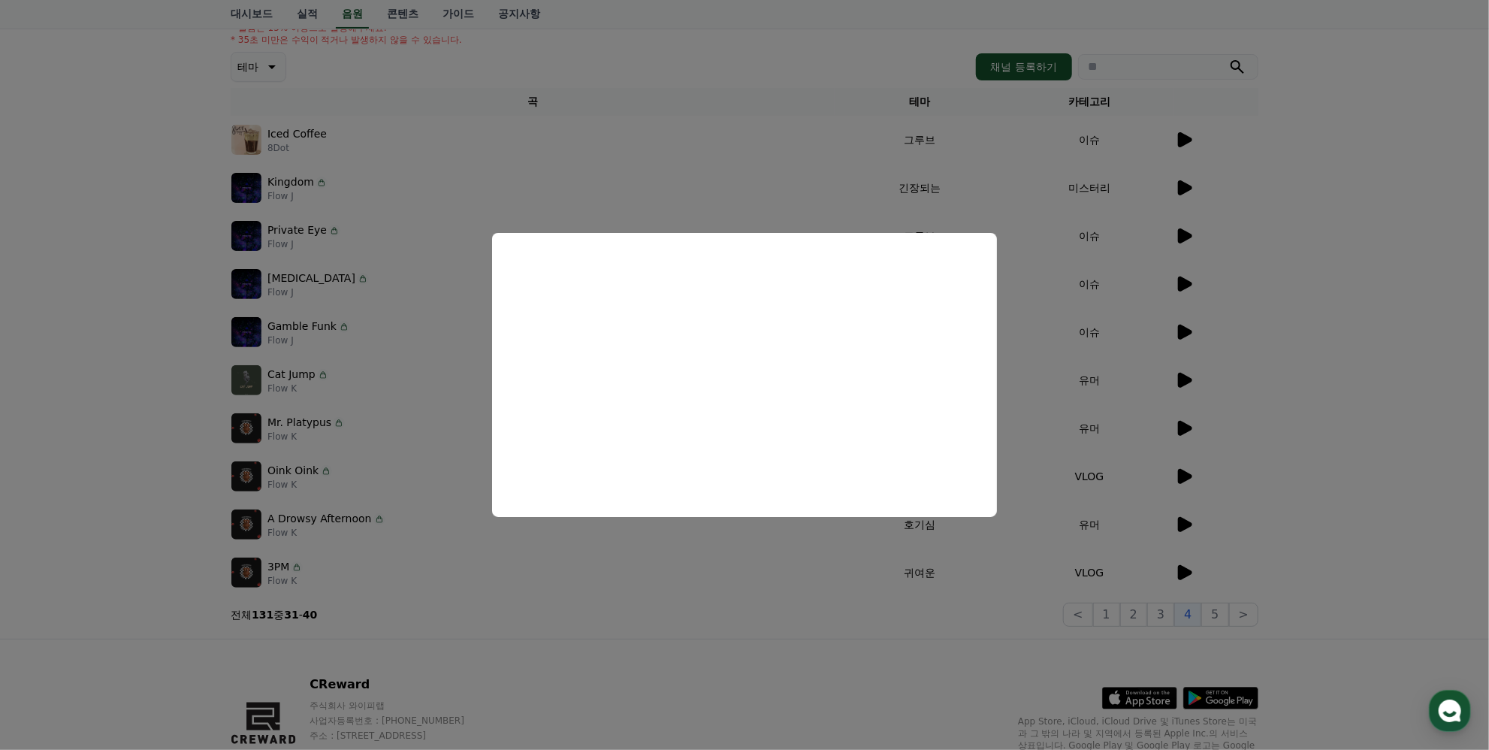
click at [1339, 321] on button "close modal" at bounding box center [744, 375] width 1489 height 750
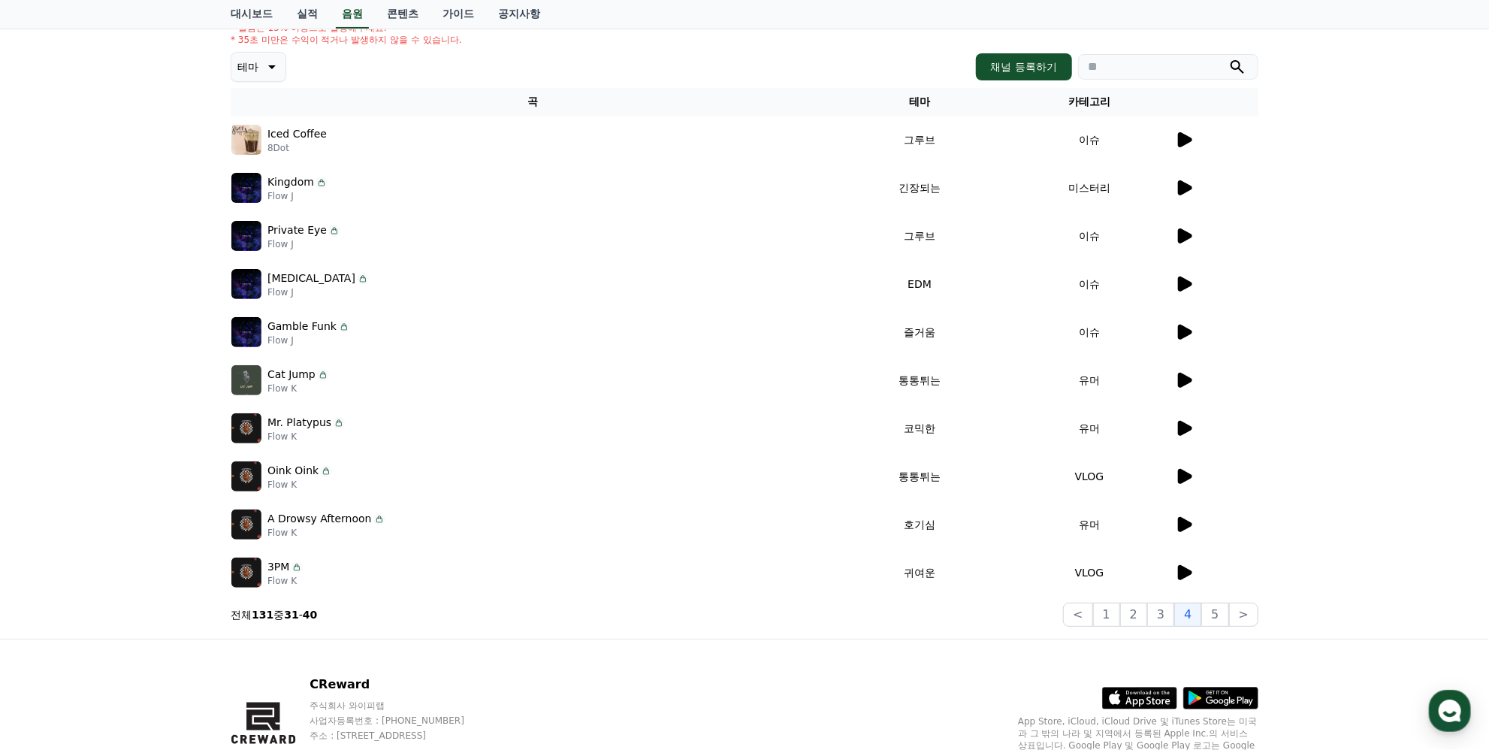
click at [1181, 332] on icon at bounding box center [1185, 331] width 14 height 15
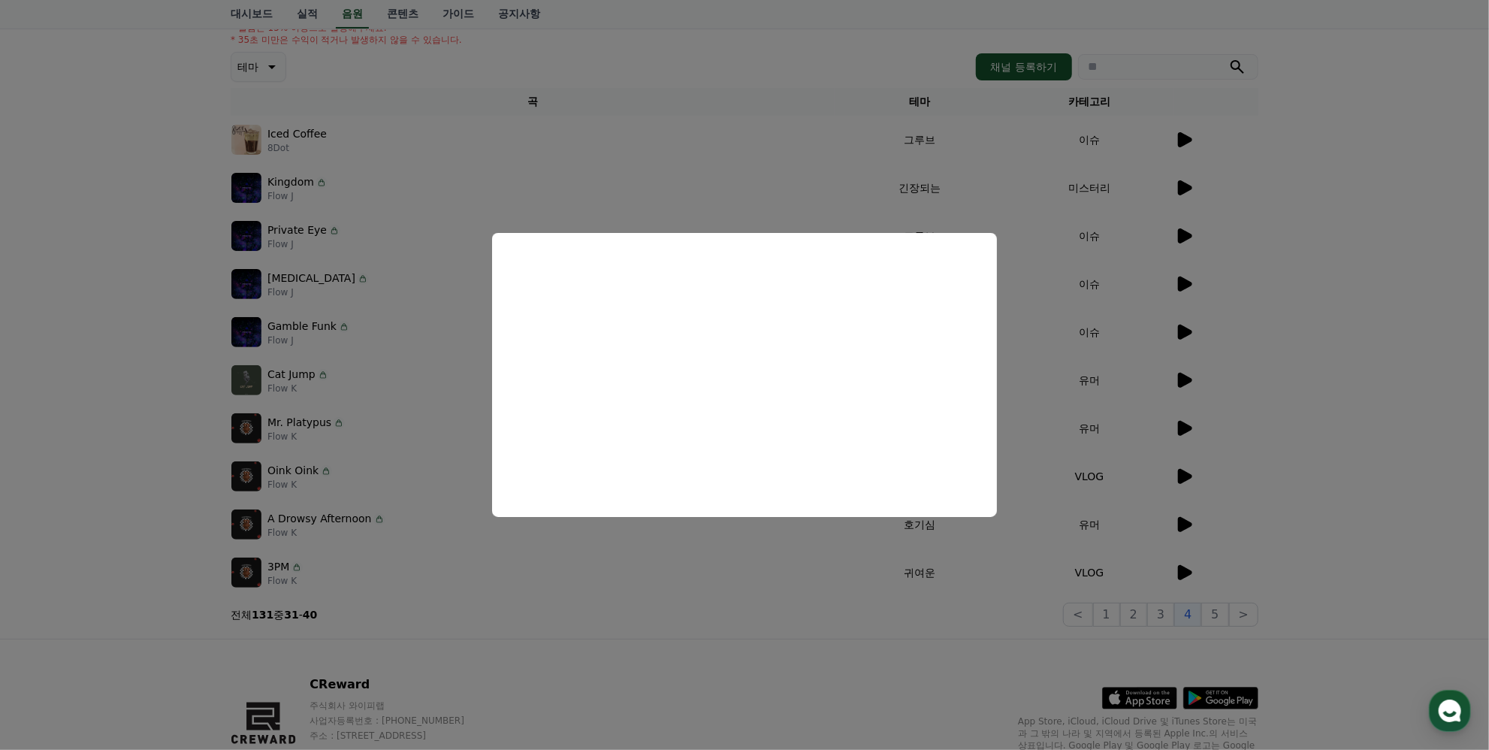
click at [1387, 379] on button "close modal" at bounding box center [744, 375] width 1489 height 750
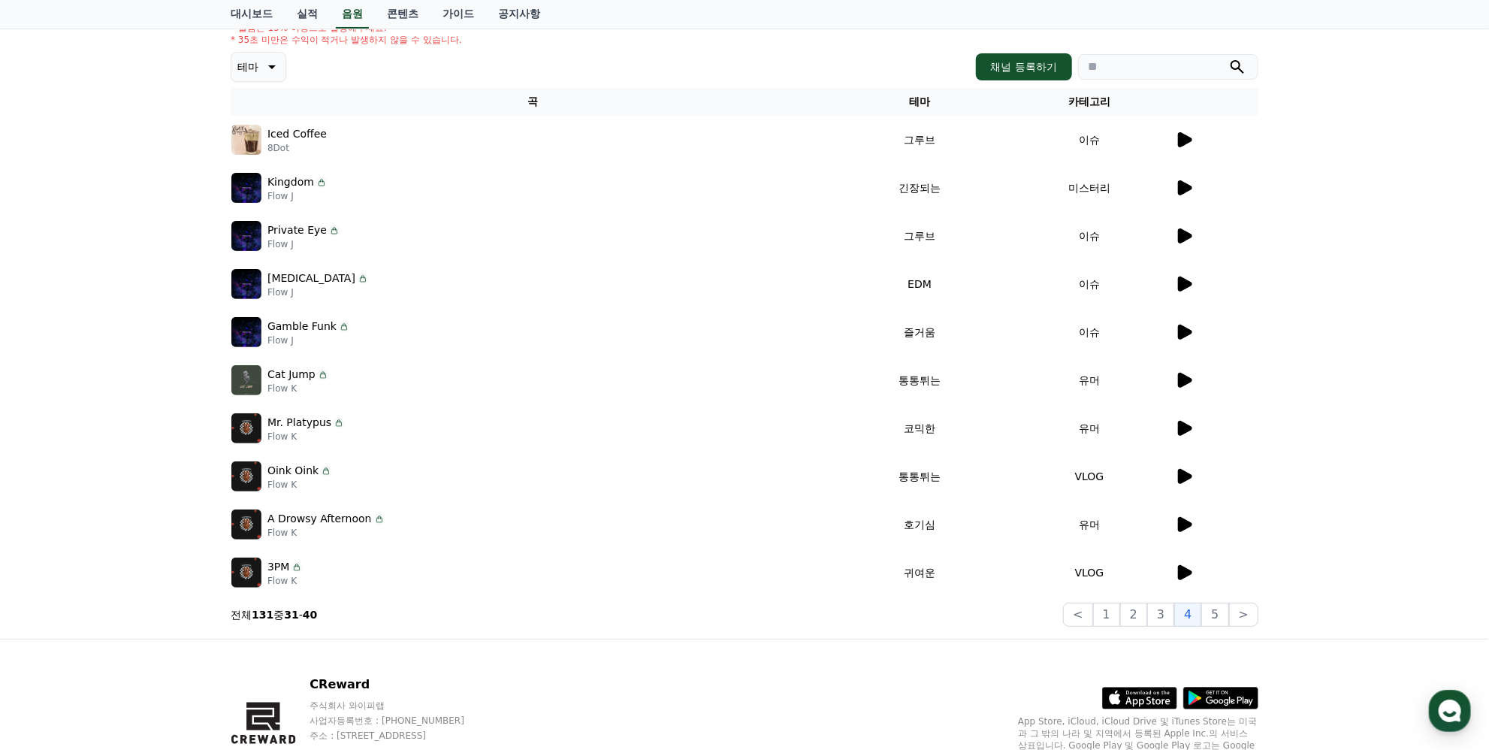
click at [1190, 382] on icon at bounding box center [1184, 380] width 18 height 18
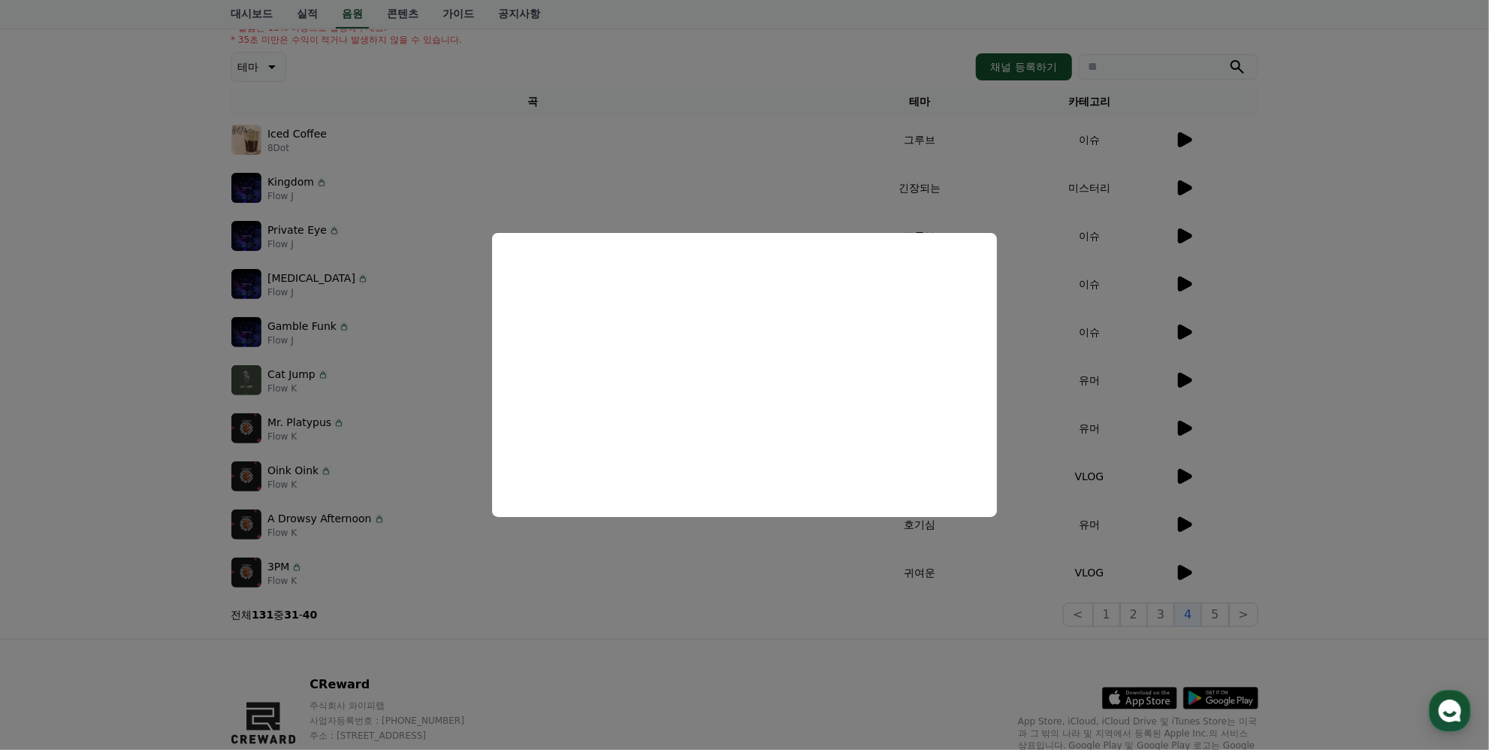
click at [1394, 491] on button "close modal" at bounding box center [744, 375] width 1489 height 750
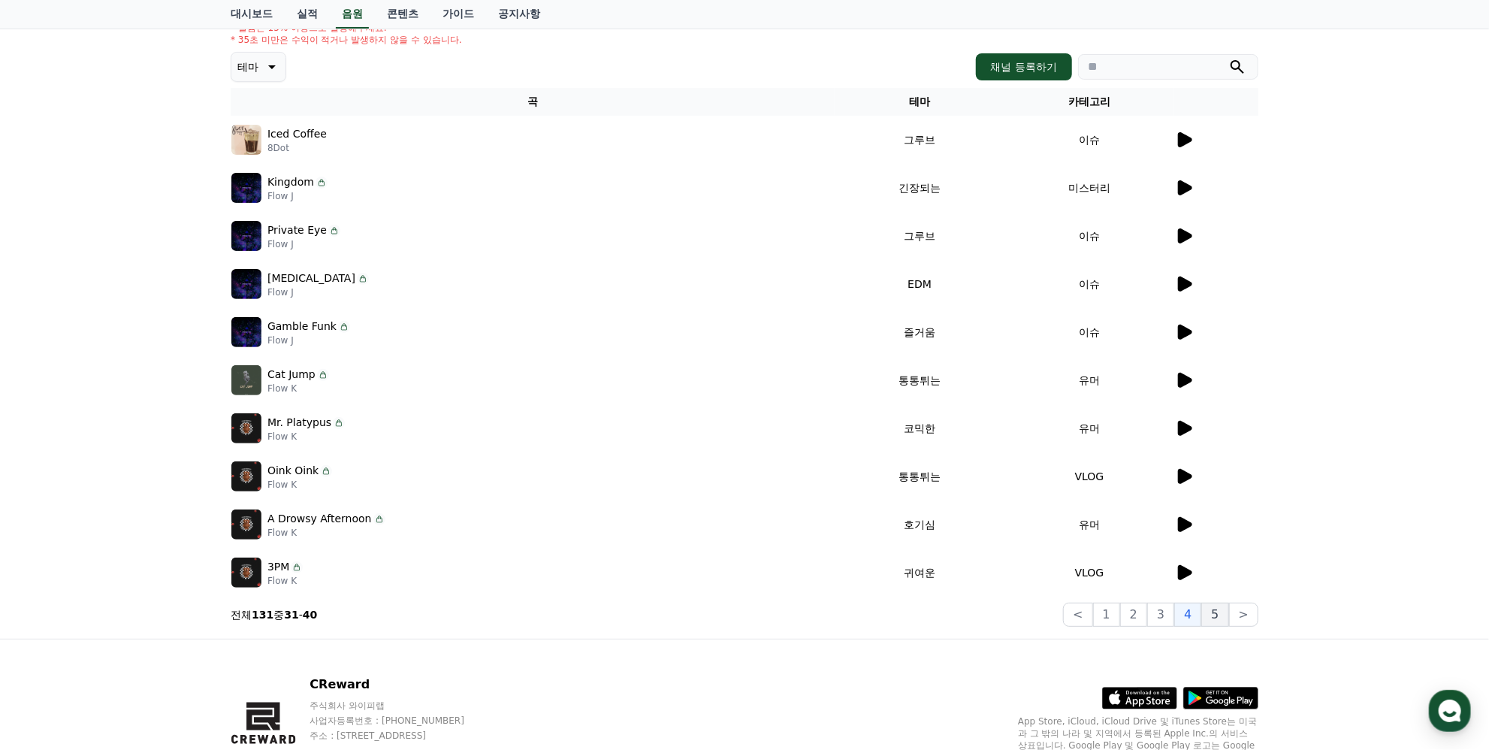
click at [1215, 610] on button "5" at bounding box center [1214, 614] width 27 height 24
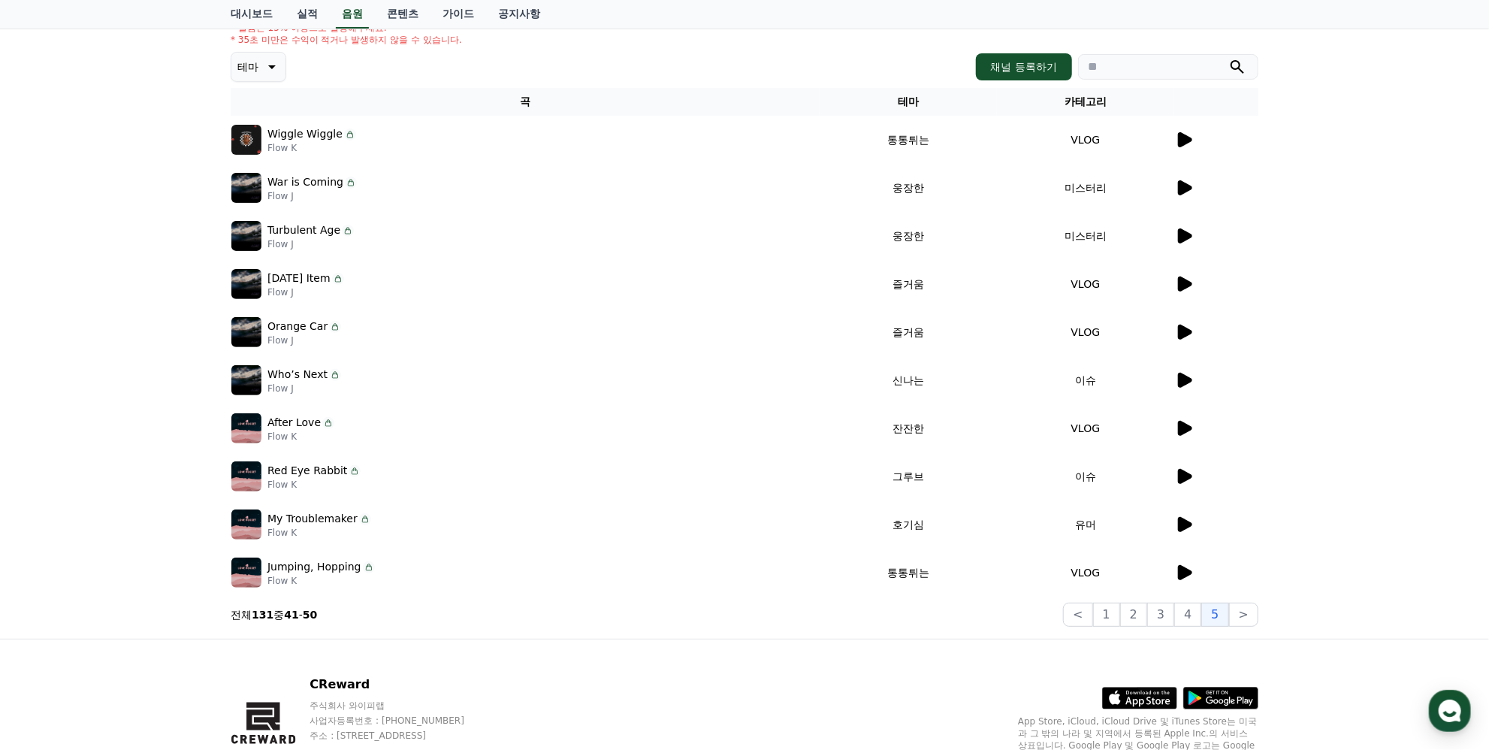
click at [1180, 182] on icon at bounding box center [1185, 187] width 14 height 15
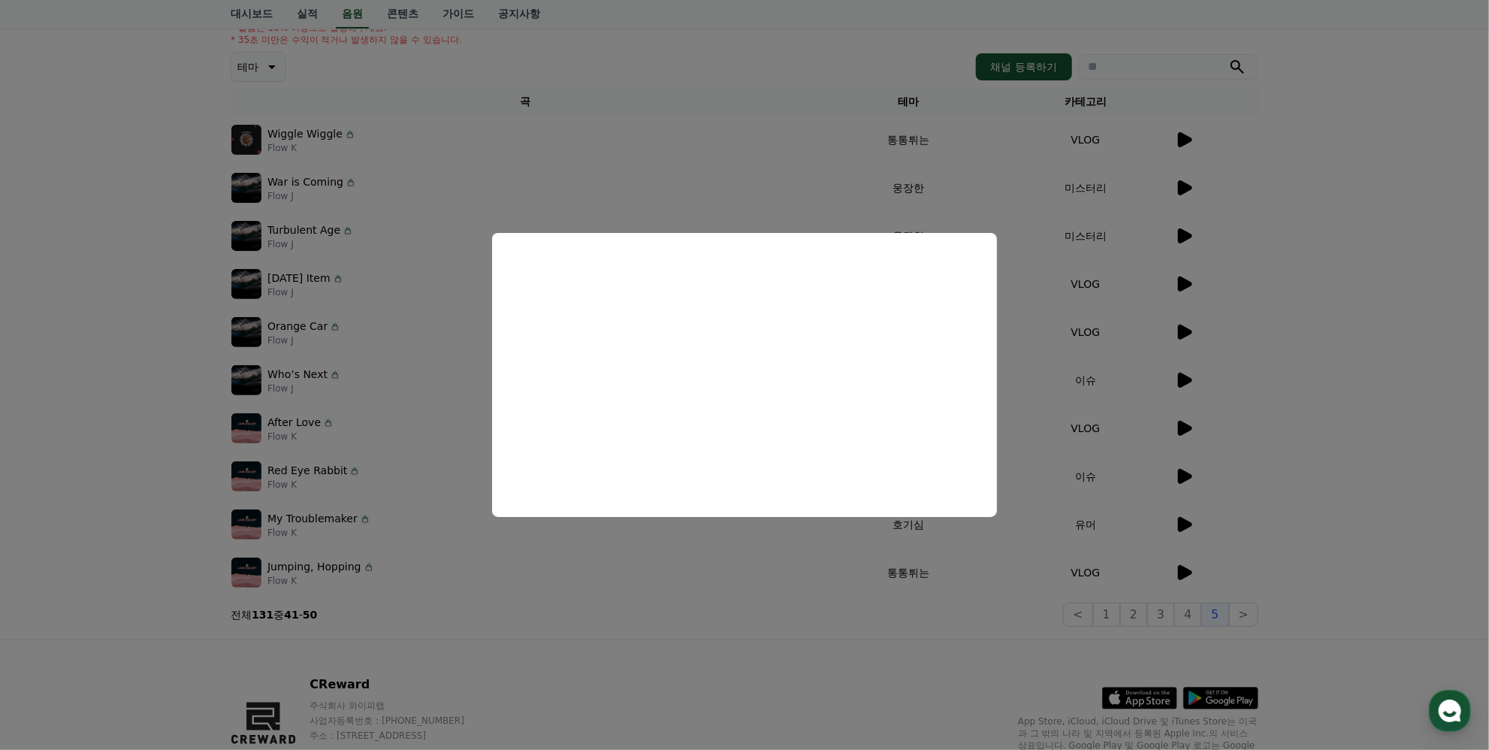
click at [1377, 307] on button "close modal" at bounding box center [744, 375] width 1489 height 750
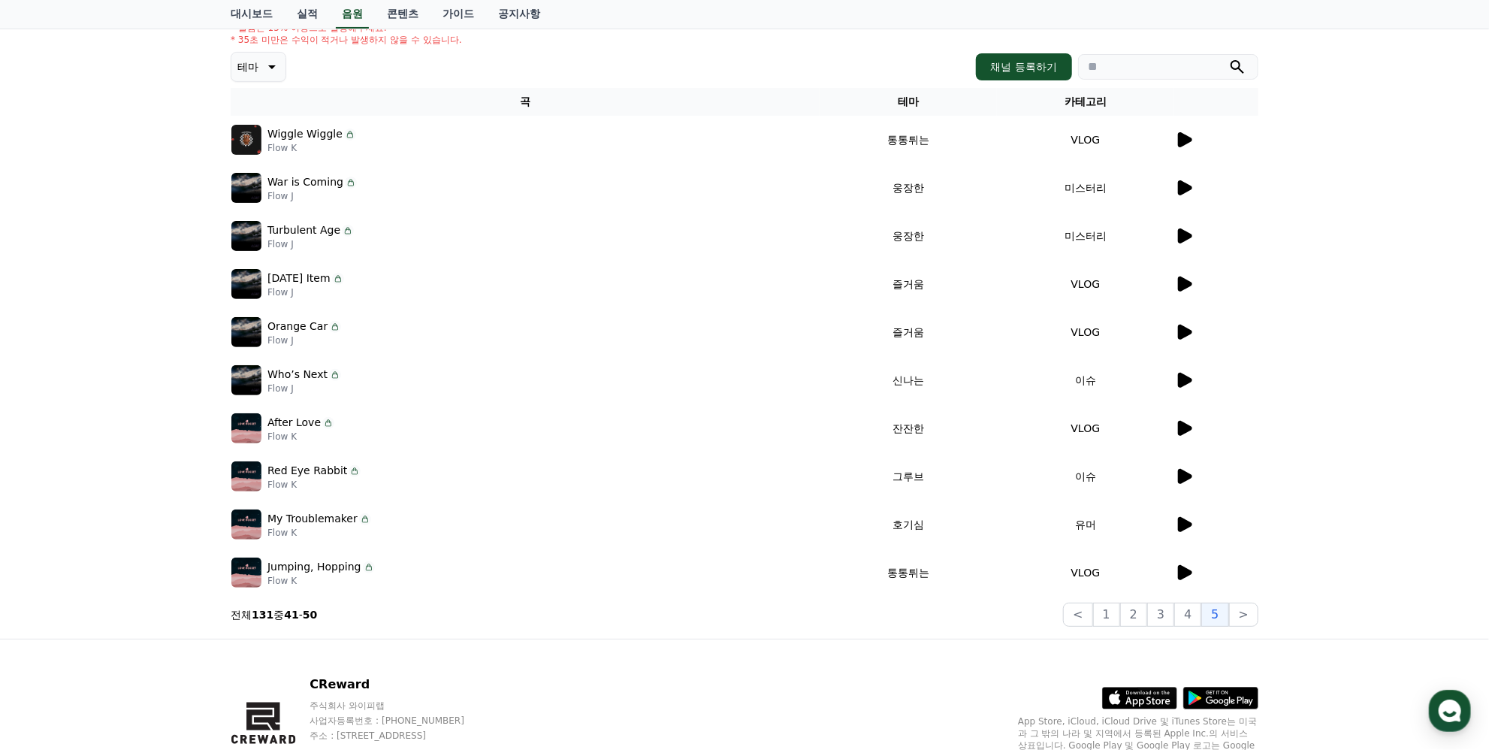
click at [1189, 238] on icon at bounding box center [1184, 236] width 18 height 18
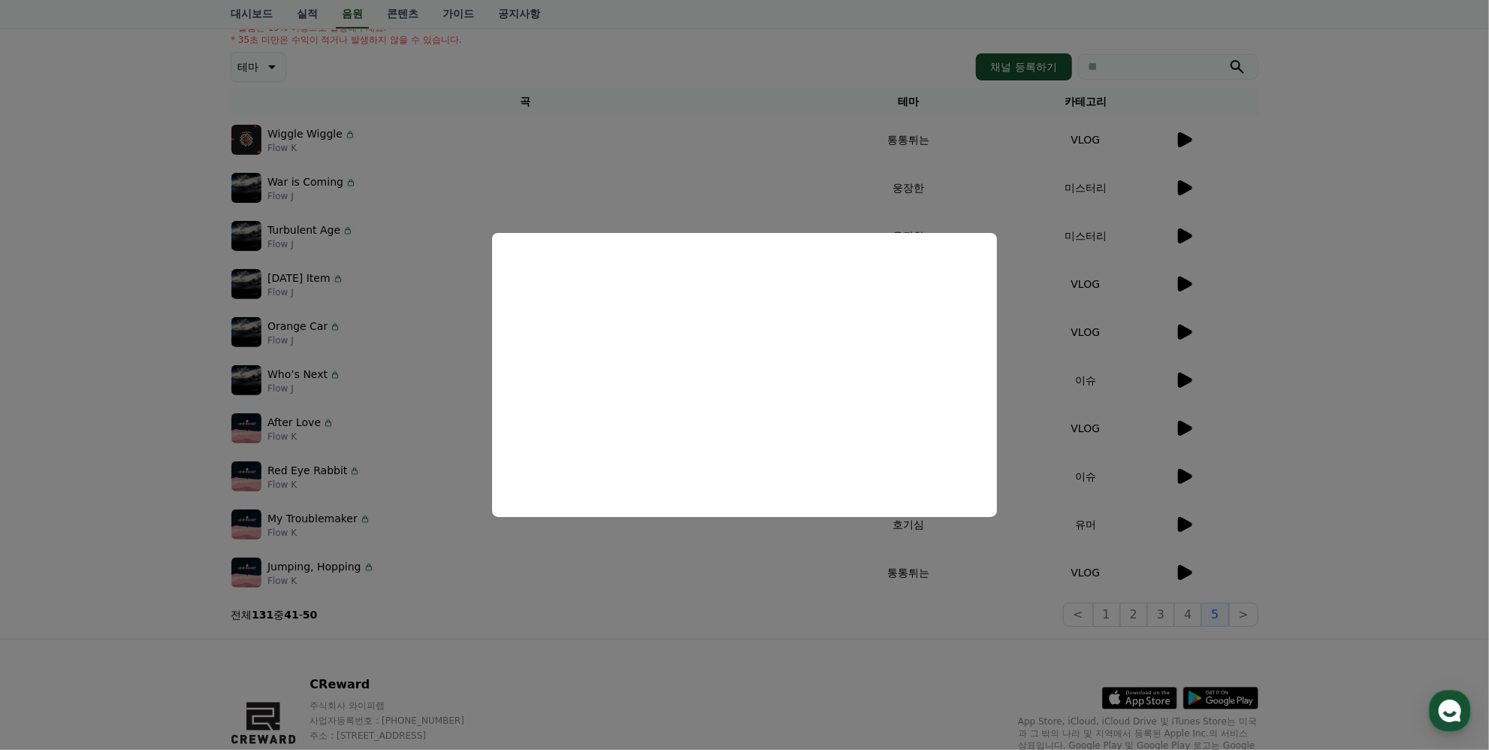
click at [1409, 405] on button "close modal" at bounding box center [744, 375] width 1489 height 750
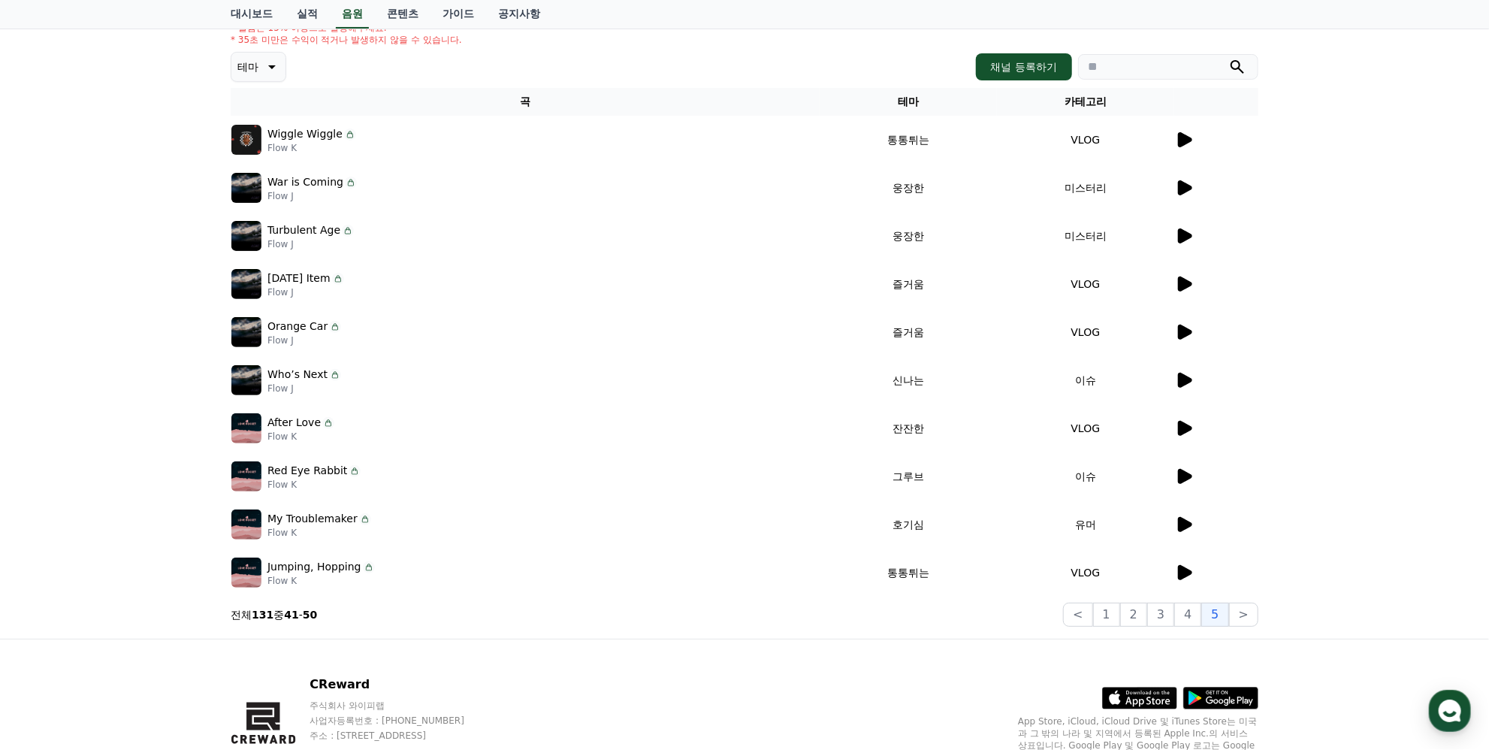
click at [1440, 342] on div "크리워드 음원 서비스 이용 시 유의사항 음원 * 볼륨은 15% 이상으로 설정해주세요. * 35초 미만은 수익이 적거나 발생하지 않을 수 있습니…" at bounding box center [744, 275] width 1489 height 726
click at [1122, 71] on input "search" at bounding box center [1168, 67] width 180 height 26
paste input "**********"
type input "**********"
click at [1233, 71] on icon "submit" at bounding box center [1237, 67] width 18 height 18
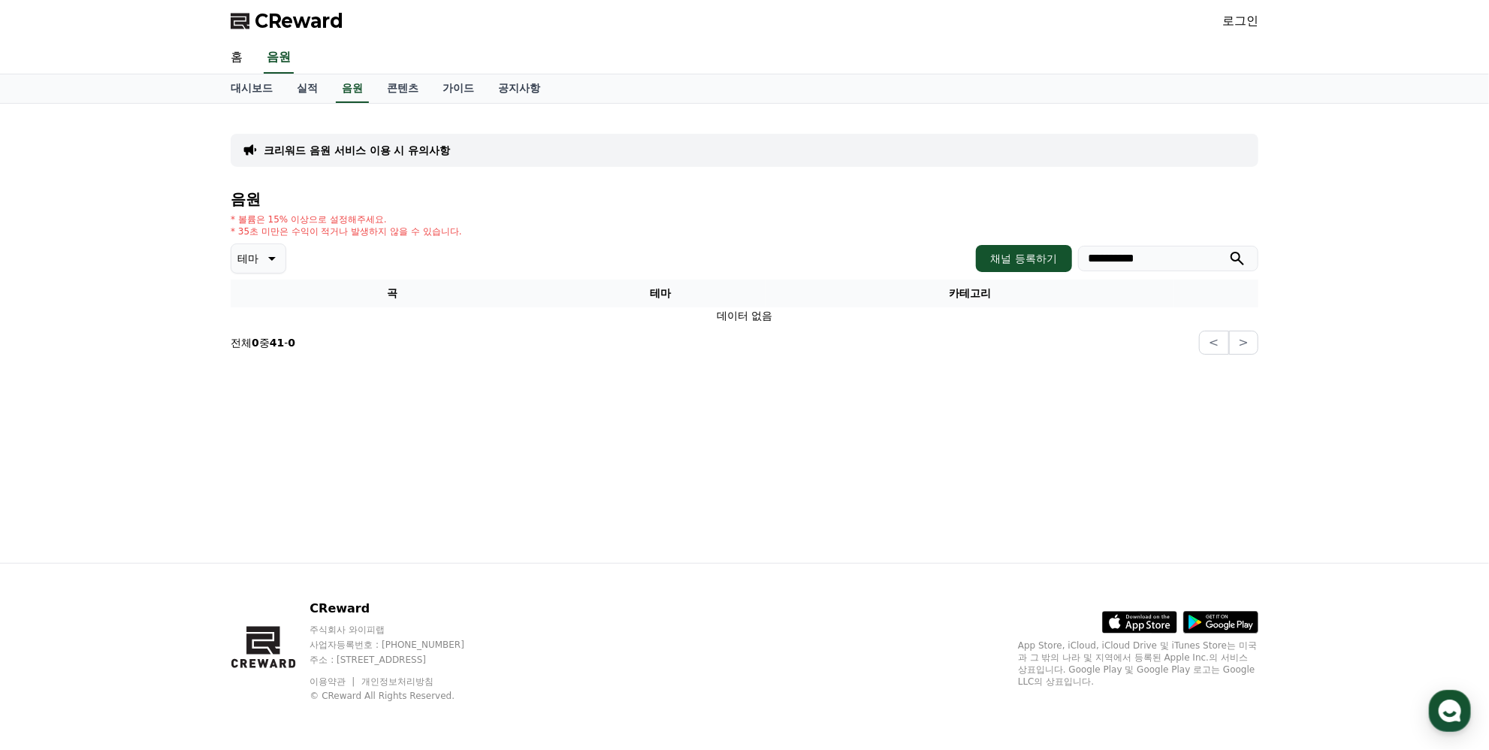
drag, startPoint x: 1192, startPoint y: 263, endPoint x: 930, endPoint y: 265, distance: 262.1
click at [931, 263] on div "**********" at bounding box center [744, 258] width 1027 height 30
type input "*"
type input "***"
click at [1228, 249] on button "submit" at bounding box center [1237, 258] width 18 height 18
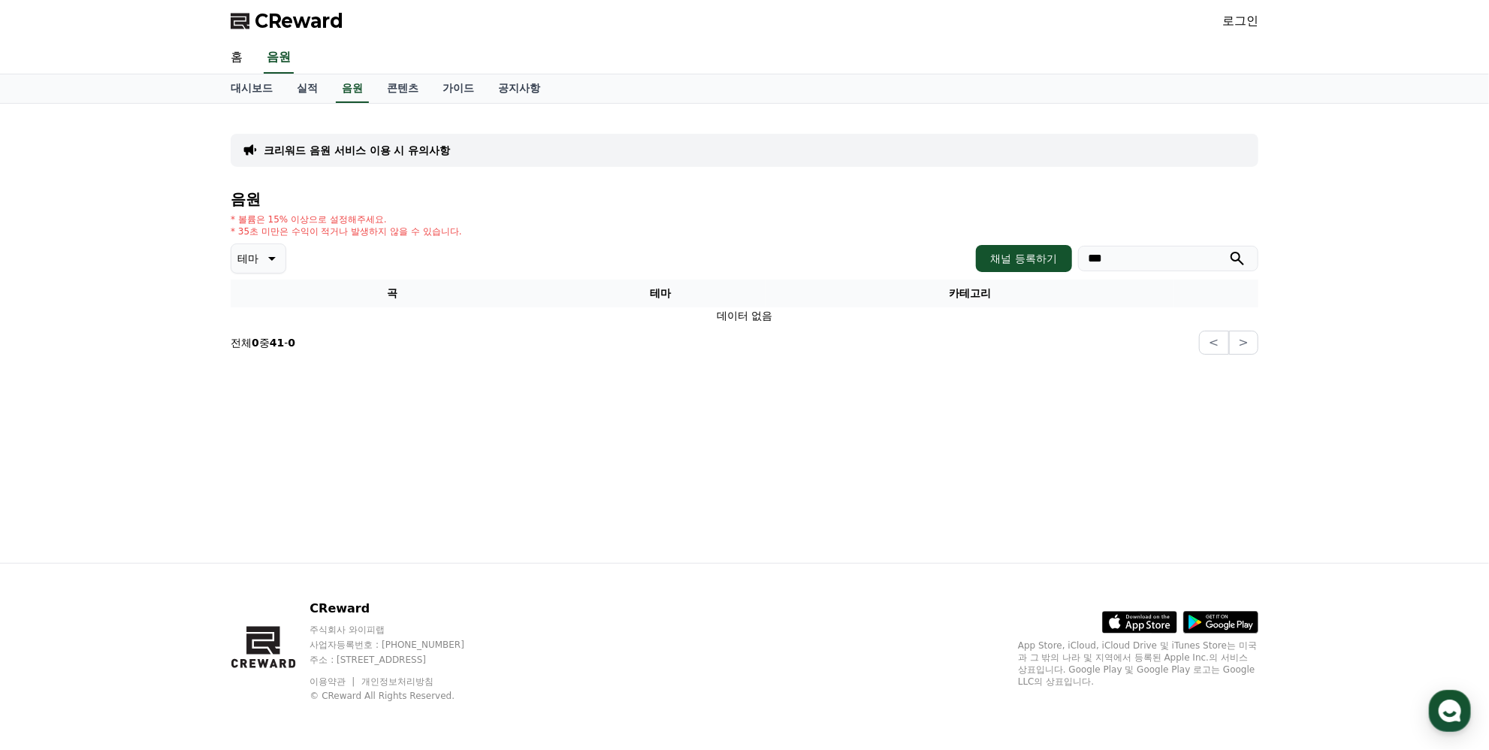
drag, startPoint x: 1129, startPoint y: 250, endPoint x: 1017, endPoint y: 278, distance: 115.3
click at [1017, 278] on div "음원 * 볼륨은 15% 이상으로 설정해주세요. * 35초 미만은 수익이 적거나 발생하지 않을 수 있습니다. 테마 채널 등록하기 *** 곡 테마…" at bounding box center [744, 273] width 1027 height 164
click at [249, 257] on p "테마" at bounding box center [247, 258] width 21 height 21
click at [276, 368] on div "전체 환상적인 호기심 어두운 밝은 통통튀는 신나는 반전 웅장한 드라마틱 즐거움 분위기있는 EDM 그루브 슬픈 잔잔한 귀여운 감동적인 긴장되는 …" at bounding box center [265, 275] width 65 height 775
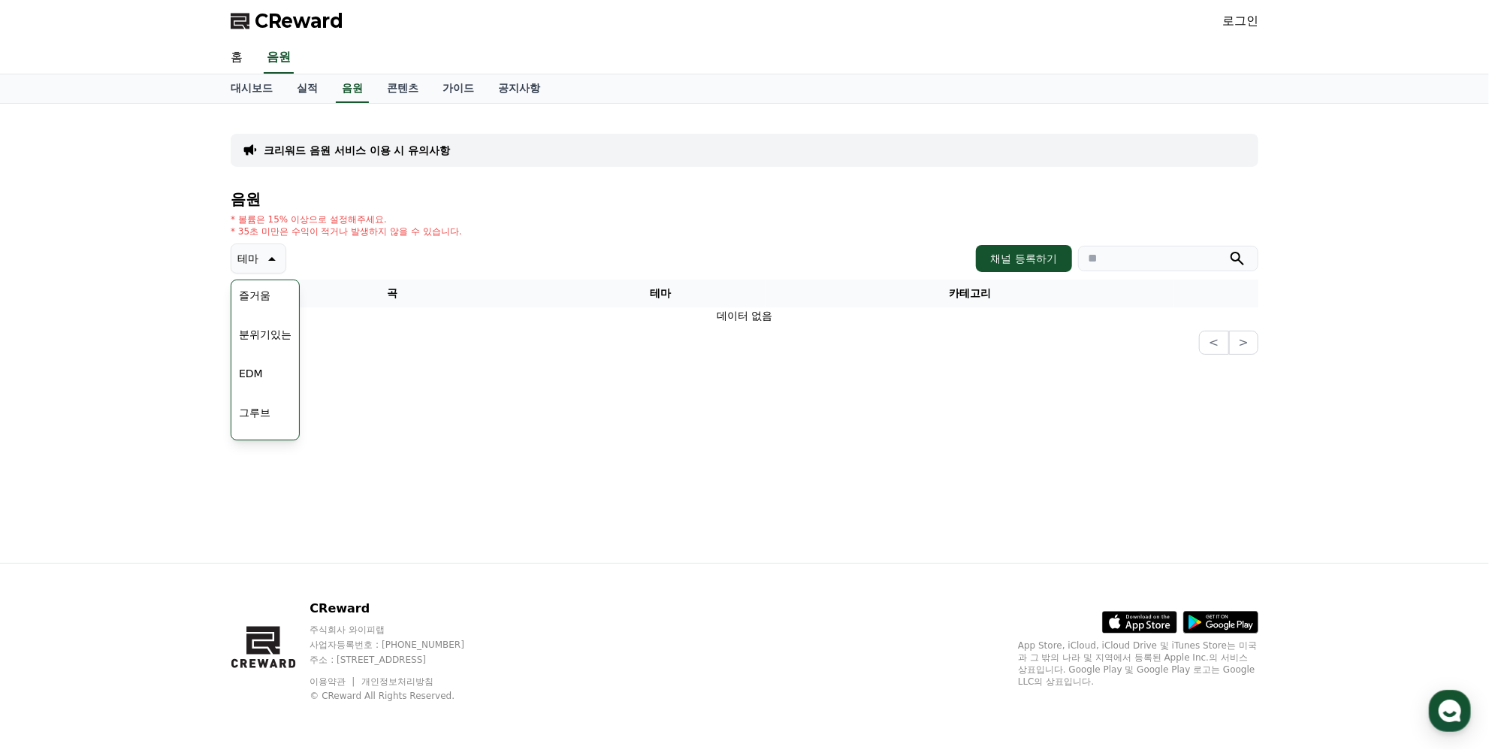
click at [252, 370] on button "EDM" at bounding box center [251, 373] width 36 height 33
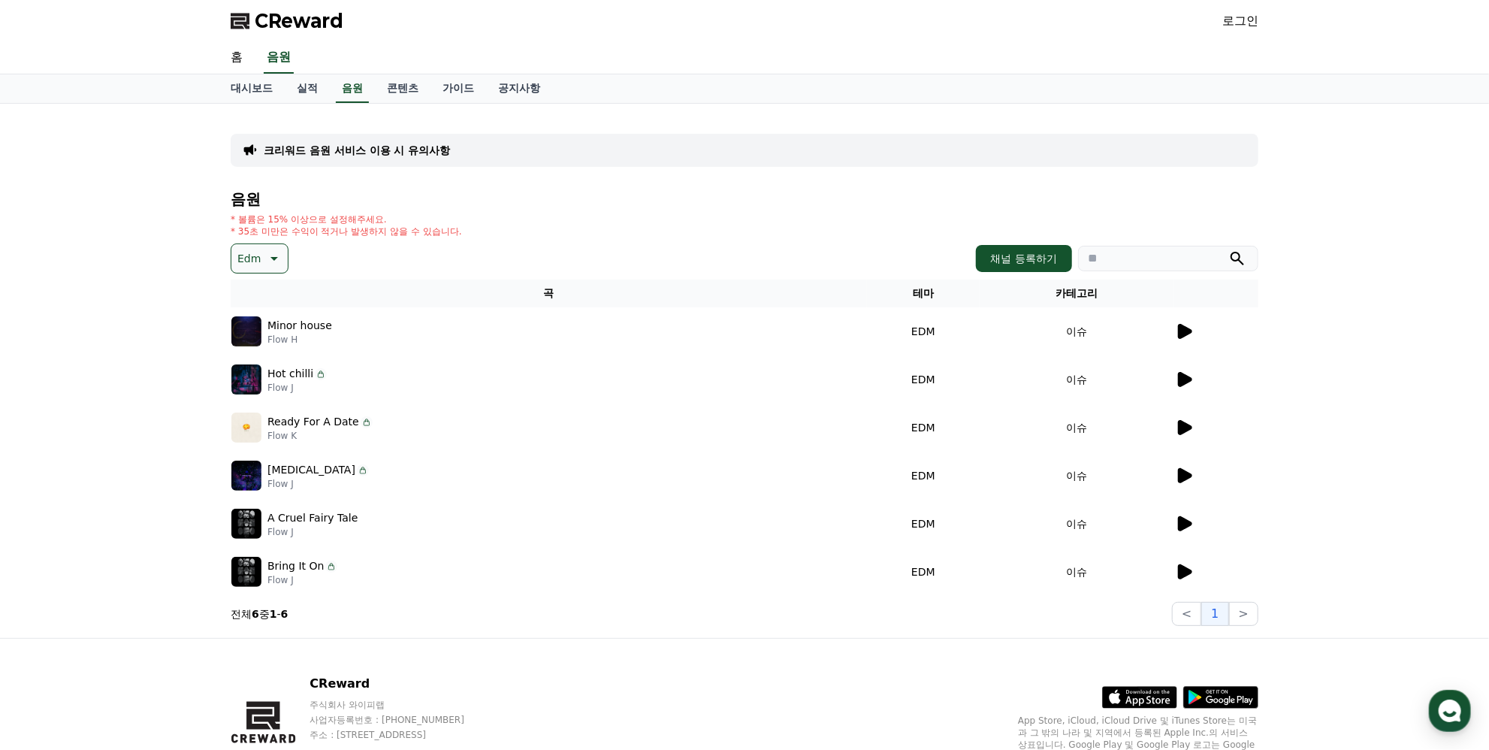
click at [1178, 338] on icon at bounding box center [1184, 331] width 18 height 18
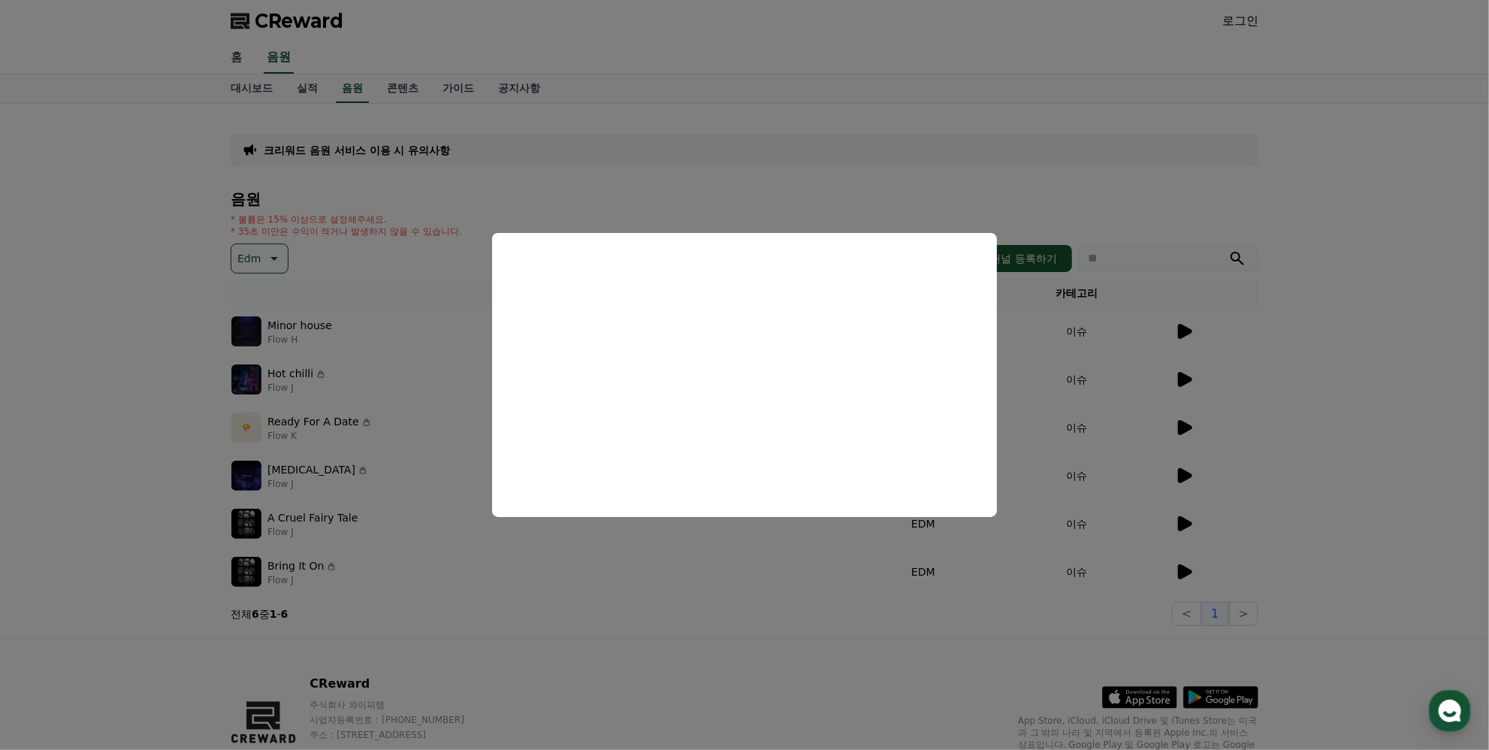
click at [705, 650] on button "close modal" at bounding box center [744, 375] width 1489 height 750
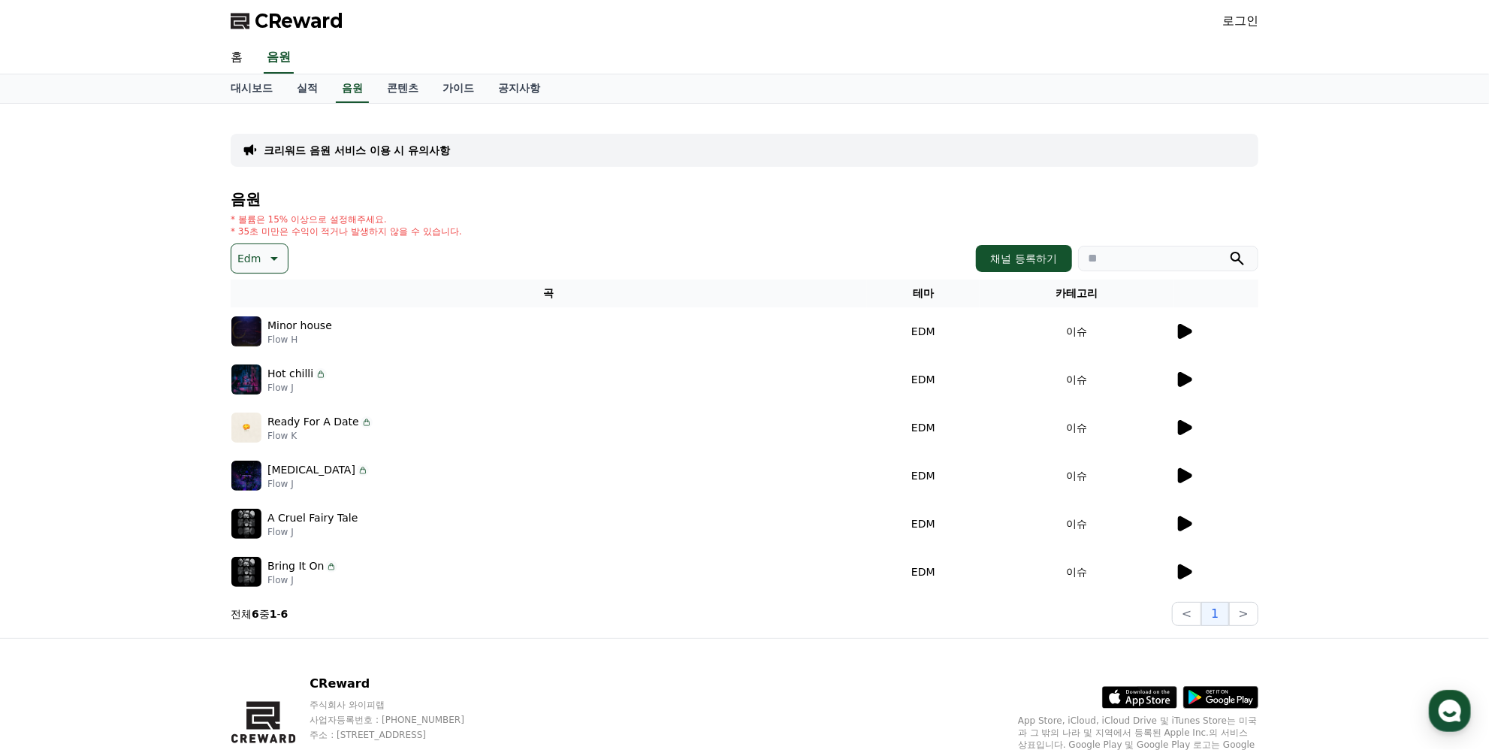
click at [1182, 378] on icon at bounding box center [1185, 379] width 14 height 15
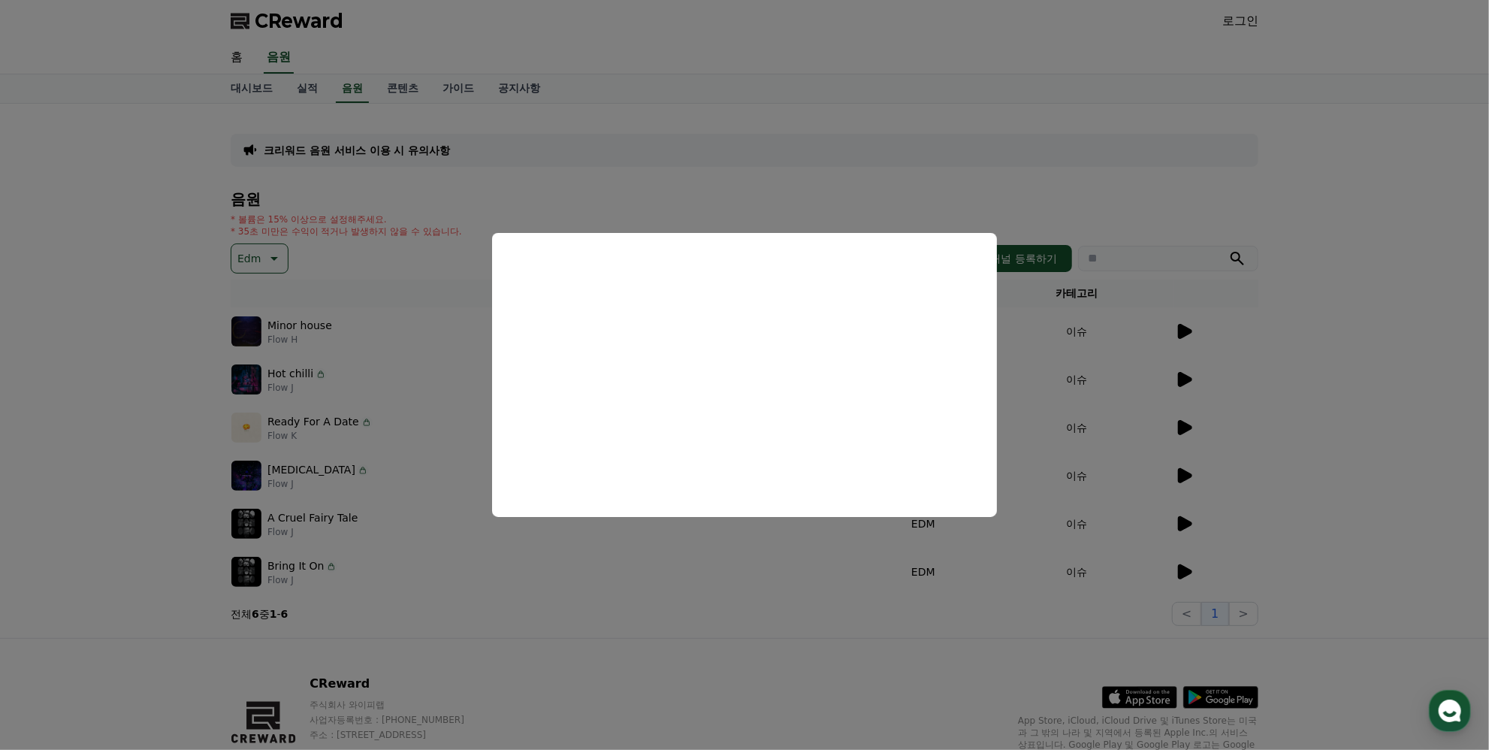
click at [793, 668] on button "close modal" at bounding box center [744, 375] width 1489 height 750
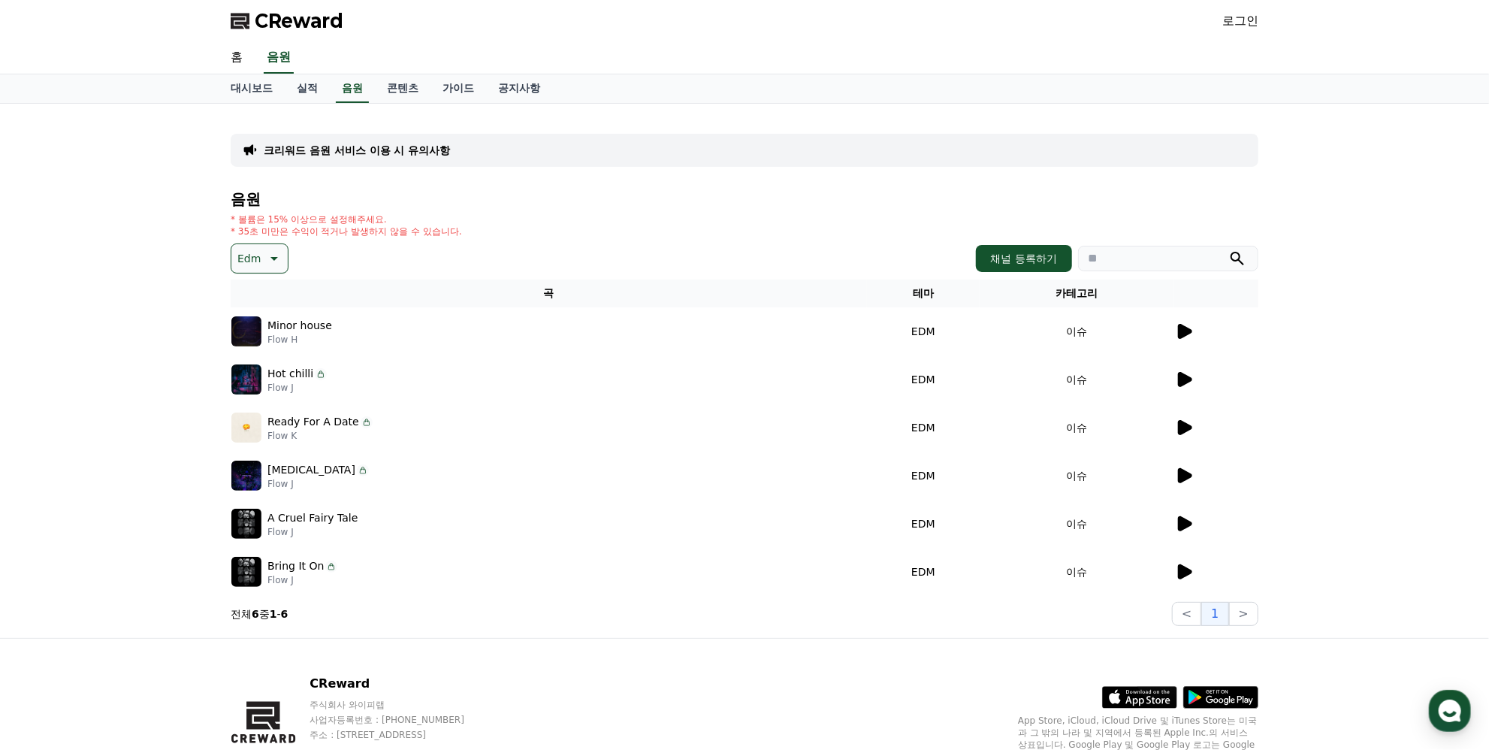
click at [1178, 436] on td at bounding box center [1216, 427] width 84 height 48
click at [1183, 427] on icon at bounding box center [1185, 427] width 14 height 15
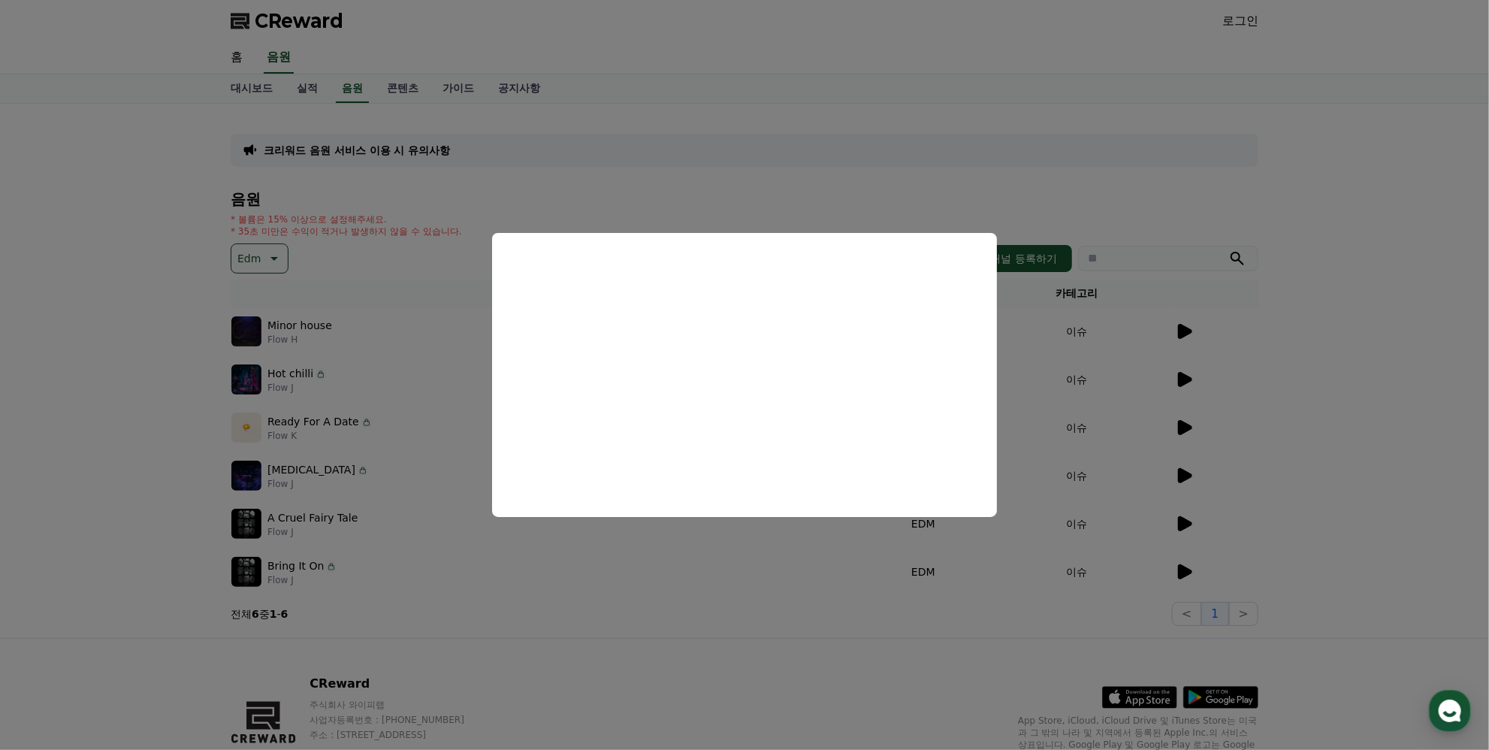
click at [765, 669] on button "close modal" at bounding box center [744, 375] width 1489 height 750
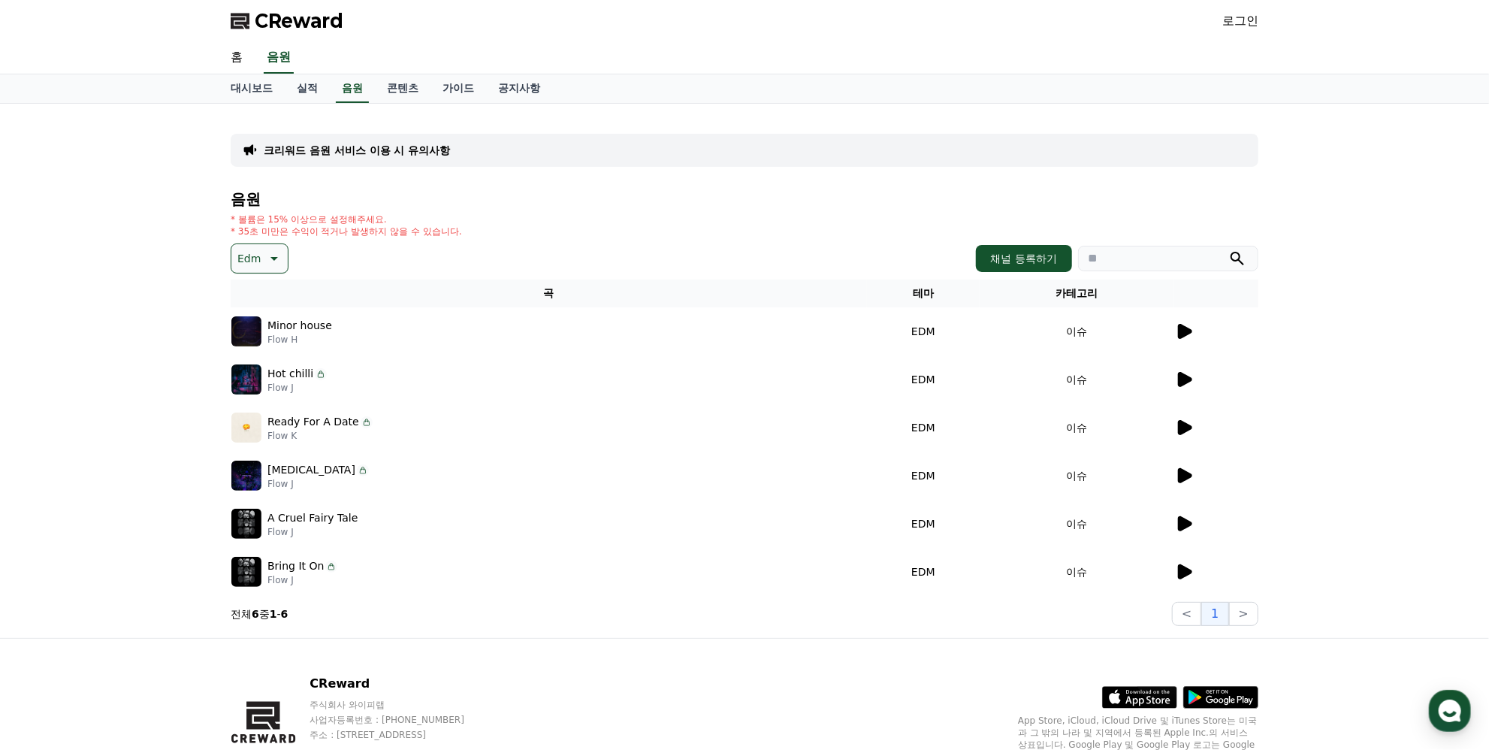
click at [1186, 479] on icon at bounding box center [1185, 475] width 14 height 15
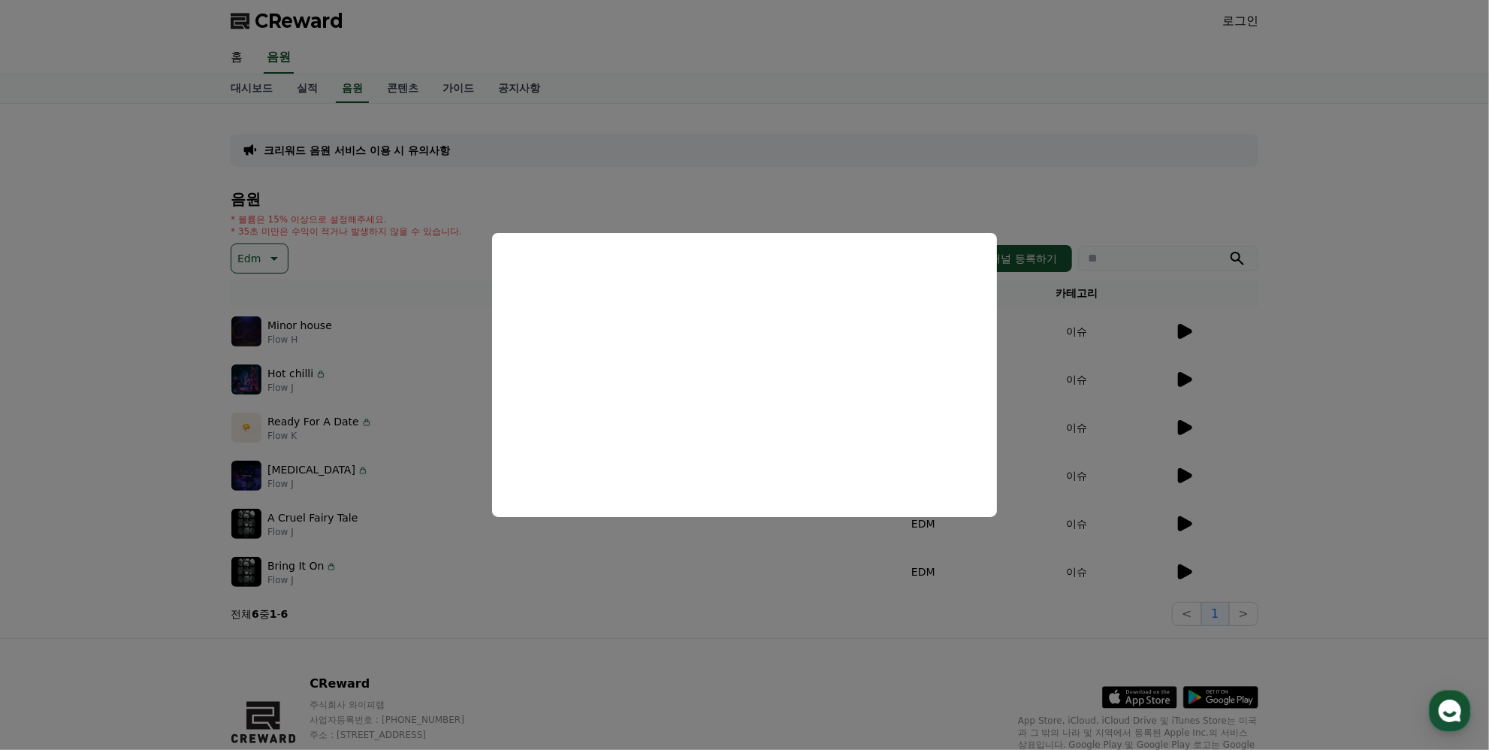
click at [845, 665] on button "close modal" at bounding box center [744, 375] width 1489 height 750
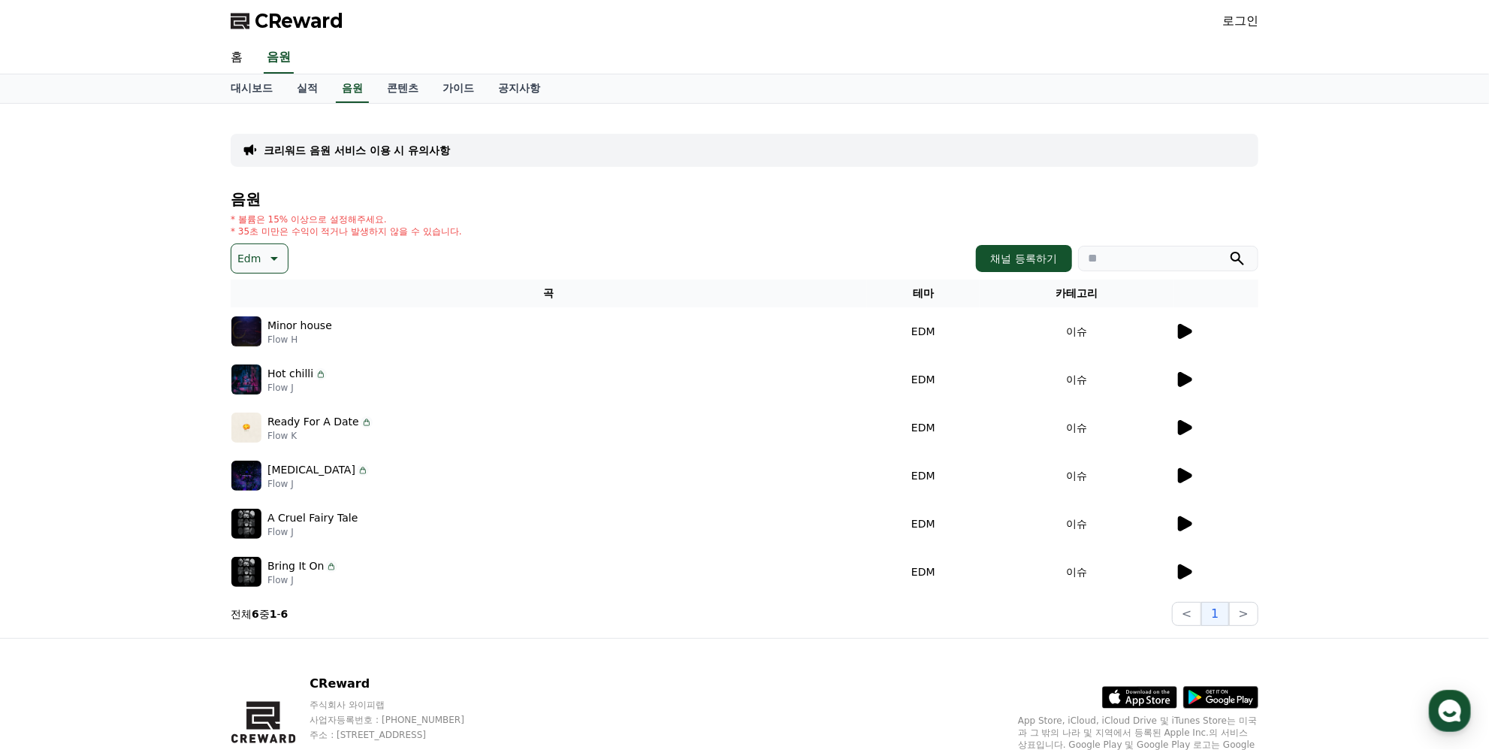
click at [1177, 530] on icon at bounding box center [1184, 523] width 18 height 18
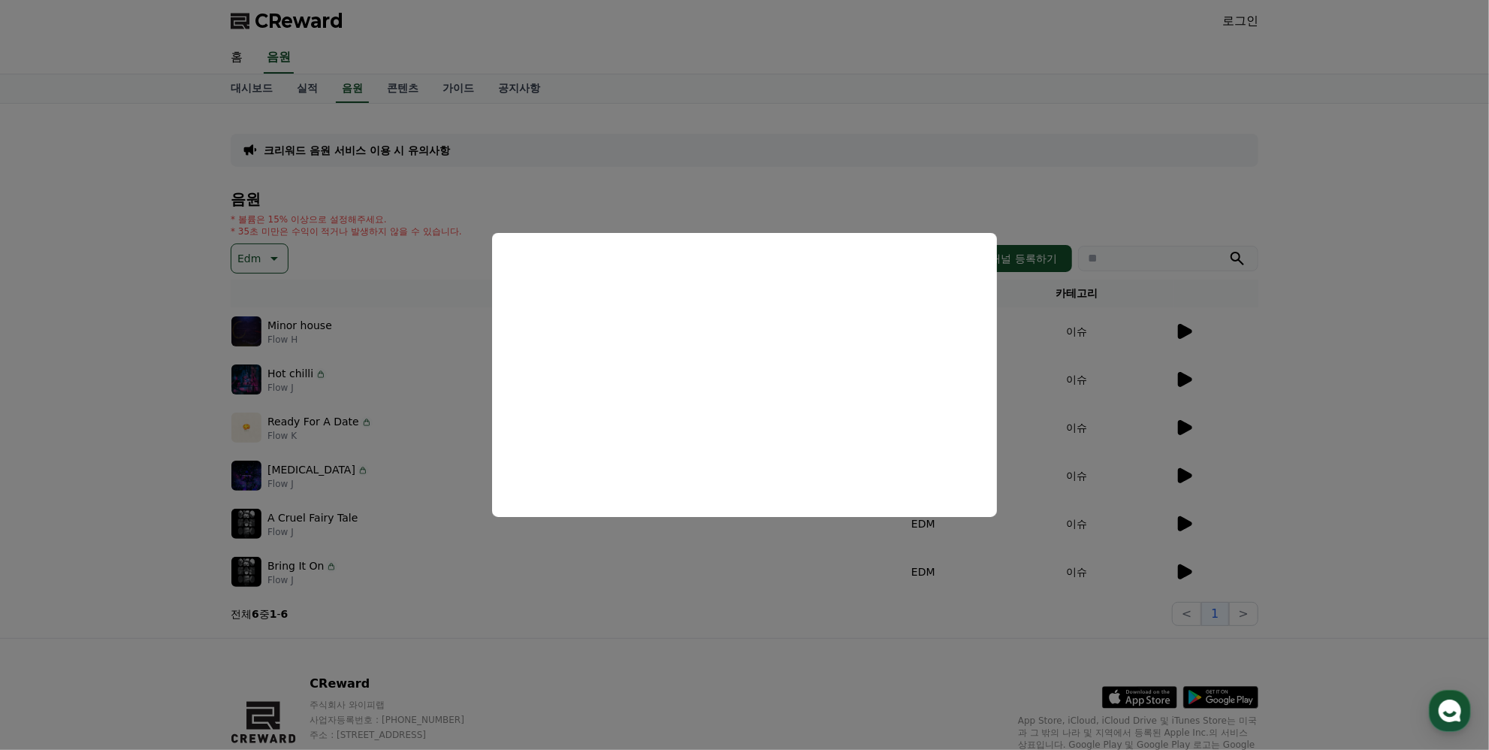
click at [914, 654] on button "close modal" at bounding box center [744, 375] width 1489 height 750
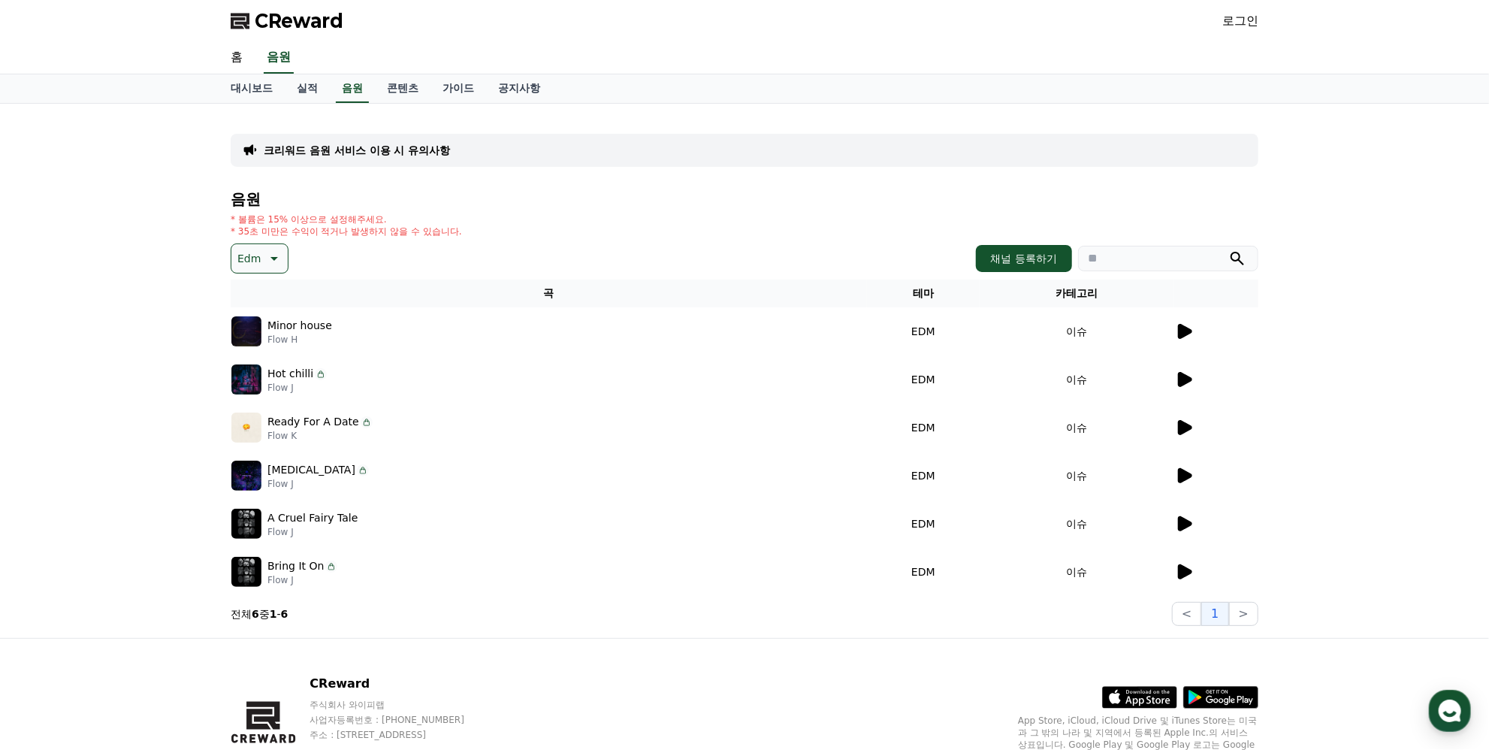
click at [1180, 575] on icon at bounding box center [1185, 571] width 14 height 15
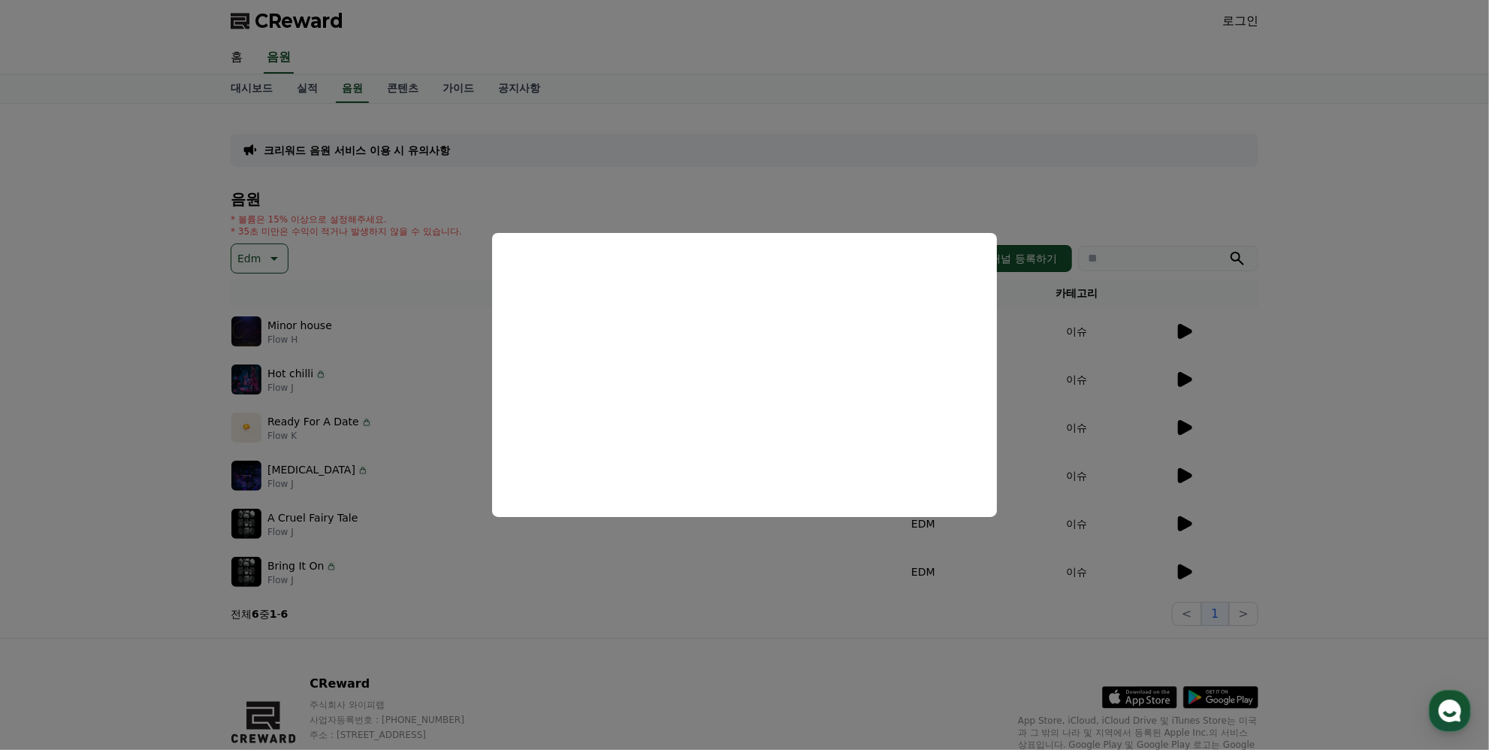
click at [717, 606] on button "close modal" at bounding box center [744, 375] width 1489 height 750
